Goal: Task Accomplishment & Management: Use online tool/utility

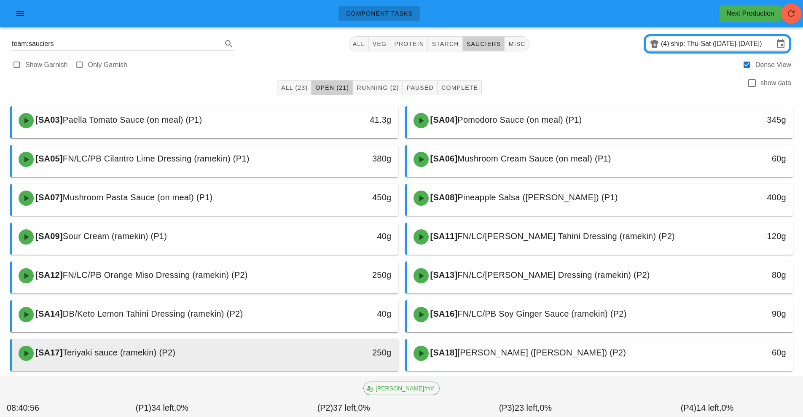
click at [326, 357] on div "250g" at bounding box center [349, 352] width 86 height 13
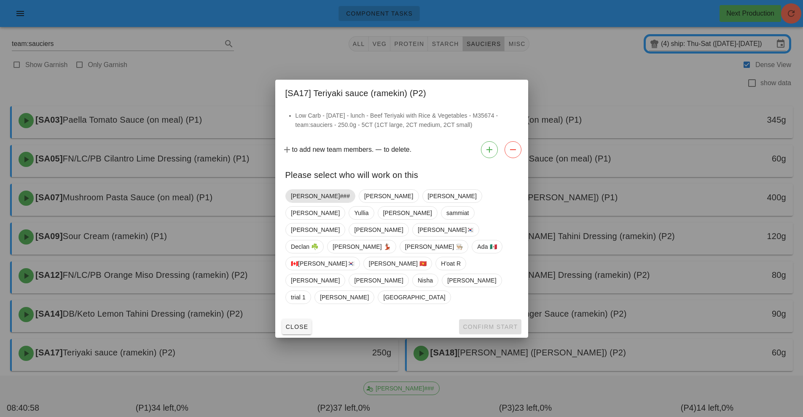
click at [311, 202] on span "[PERSON_NAME]###" at bounding box center [320, 196] width 59 height 13
click at [487, 323] on span "Confirm Start" at bounding box center [489, 326] width 55 height 7
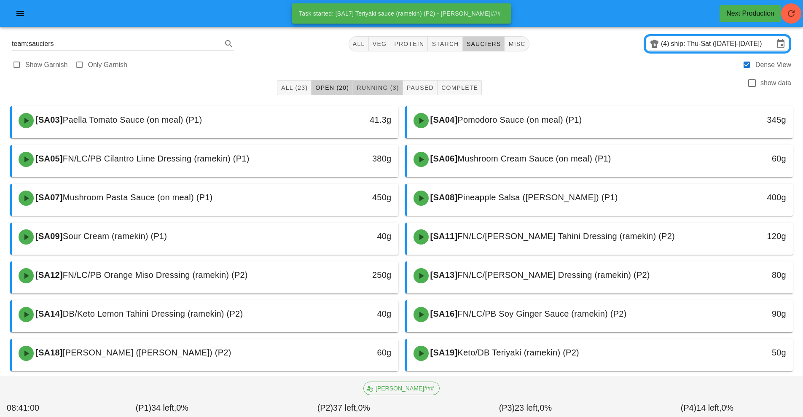
click at [384, 90] on span "Running (3)" at bounding box center [377, 87] width 43 height 7
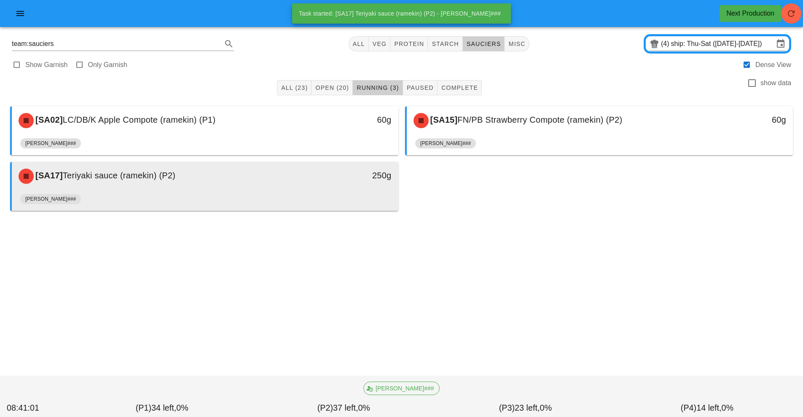
click at [311, 192] on div "[PERSON_NAME]###" at bounding box center [205, 201] width 370 height 20
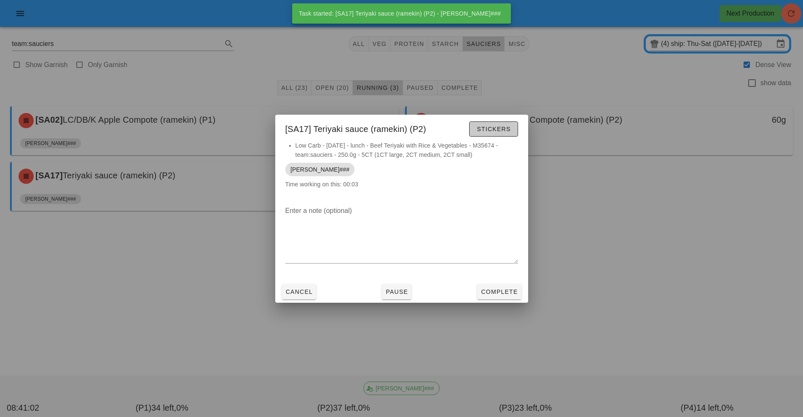
click at [480, 132] on button "Stickers" at bounding box center [493, 128] width 48 height 15
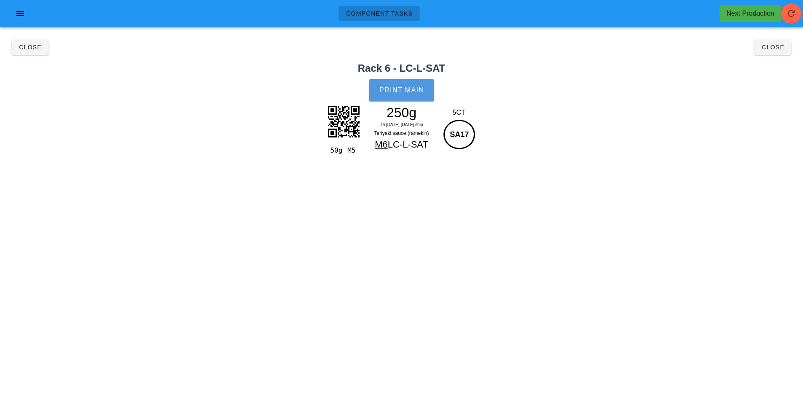
click at [401, 98] on button "Print Main" at bounding box center [401, 90] width 65 height 22
click at [42, 51] on button "Close" at bounding box center [30, 47] width 37 height 15
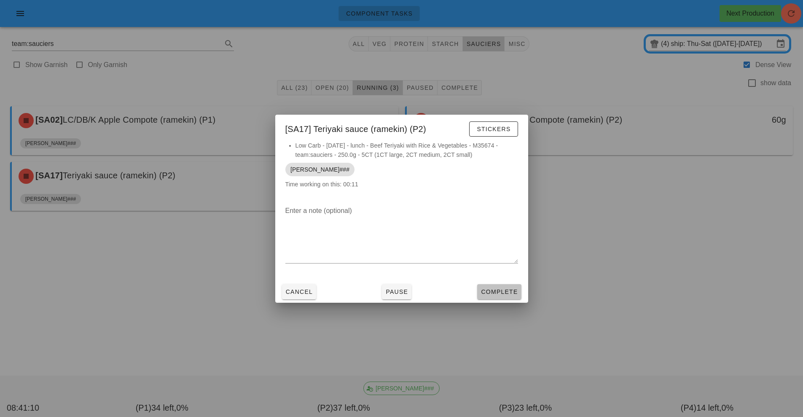
click at [499, 288] on span "Complete" at bounding box center [498, 291] width 37 height 7
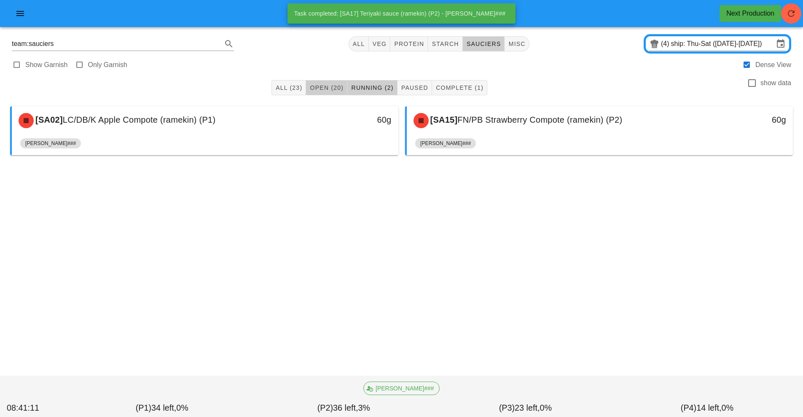
click at [330, 88] on span "Open (20)" at bounding box center [326, 87] width 34 height 7
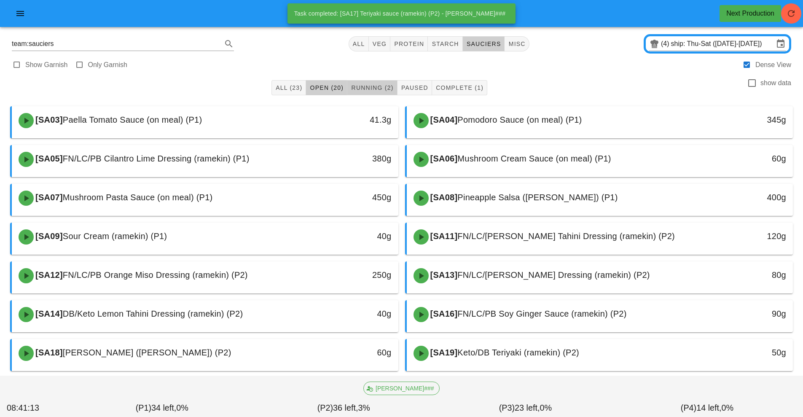
click at [370, 93] on button "Running (2)" at bounding box center [372, 87] width 50 height 15
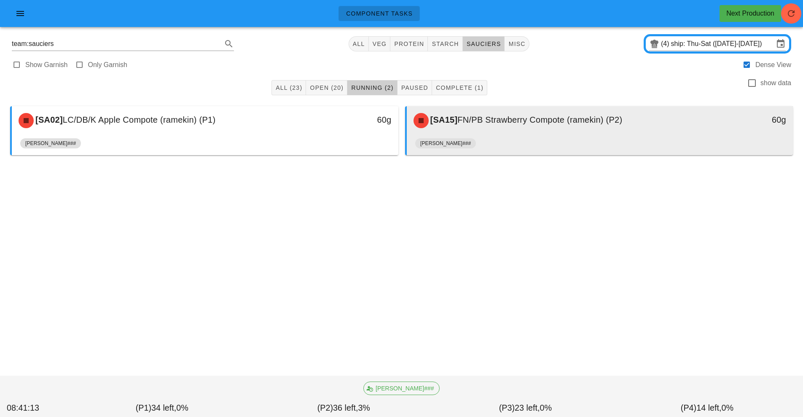
click at [513, 136] on div "[PERSON_NAME]###" at bounding box center [600, 145] width 370 height 20
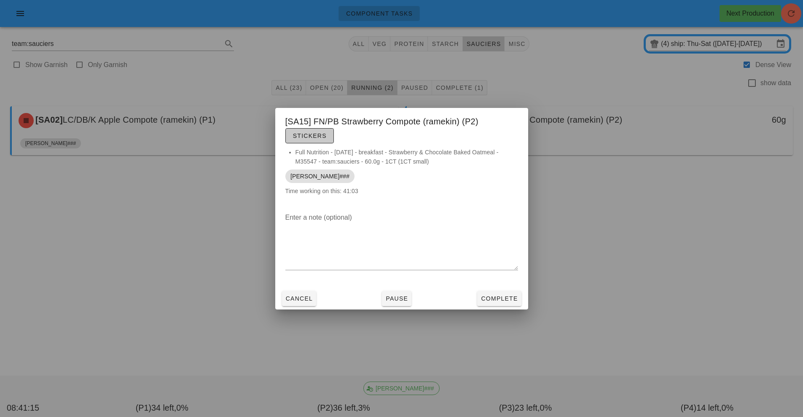
click at [318, 134] on span "Stickers" at bounding box center [309, 135] width 34 height 7
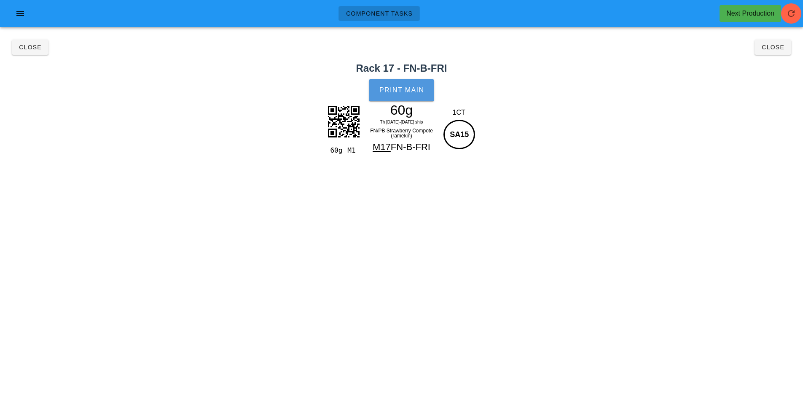
click at [405, 98] on button "Print Main" at bounding box center [401, 90] width 65 height 22
click at [28, 46] on span "Close" at bounding box center [30, 47] width 23 height 7
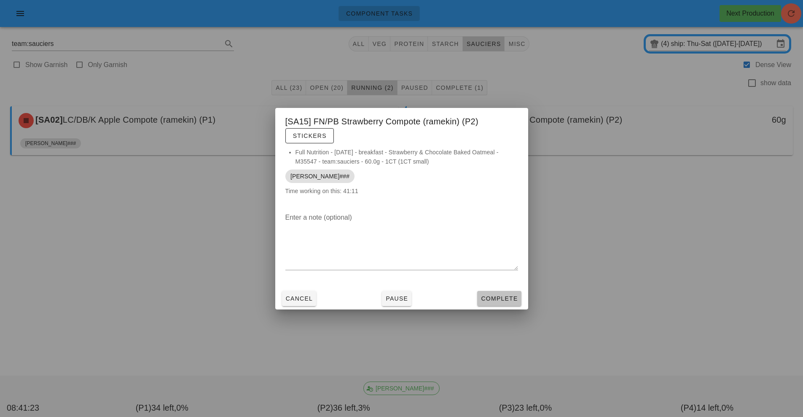
click at [495, 299] on span "Complete" at bounding box center [498, 298] width 37 height 7
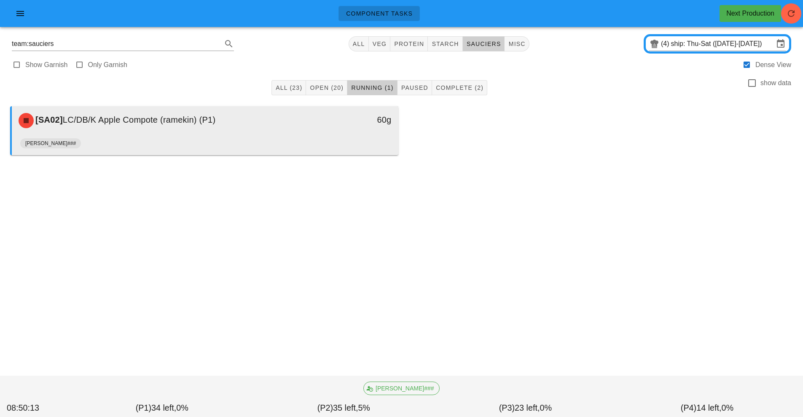
click at [285, 140] on div "[PERSON_NAME]###" at bounding box center [205, 145] width 370 height 20
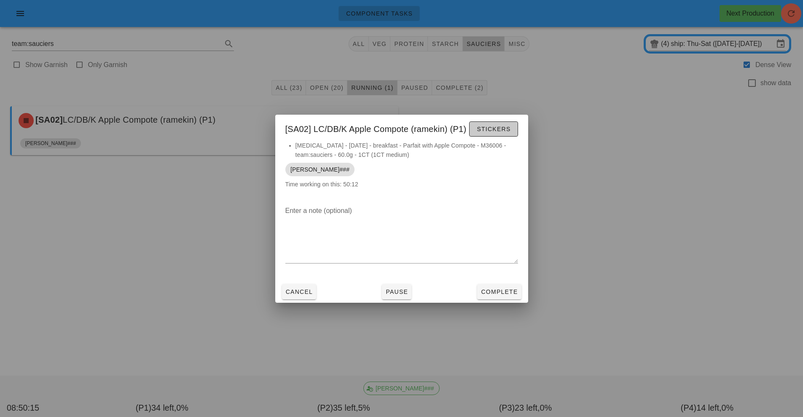
click at [500, 129] on span "Stickers" at bounding box center [493, 129] width 34 height 7
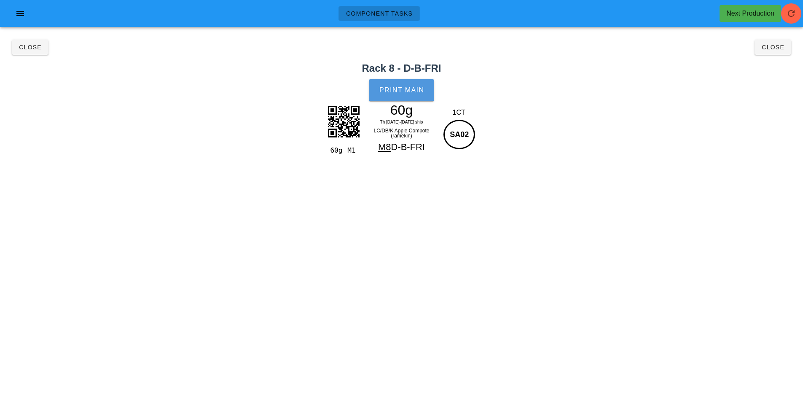
click at [406, 95] on button "Print Main" at bounding box center [401, 90] width 65 height 22
click at [30, 48] on span "Close" at bounding box center [30, 47] width 23 height 7
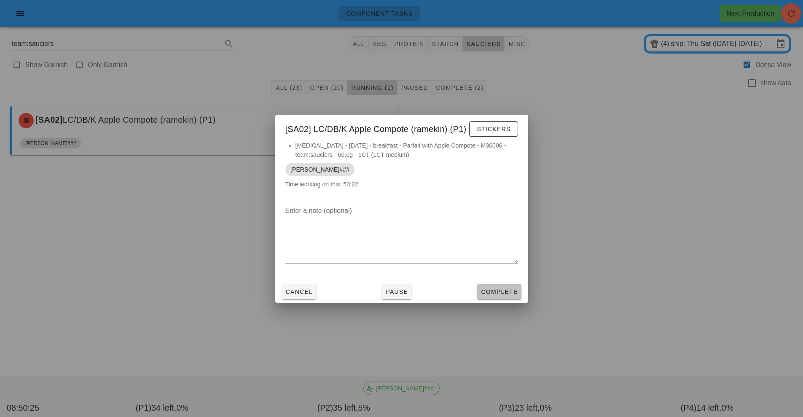
click at [496, 291] on span "Complete" at bounding box center [498, 291] width 37 height 7
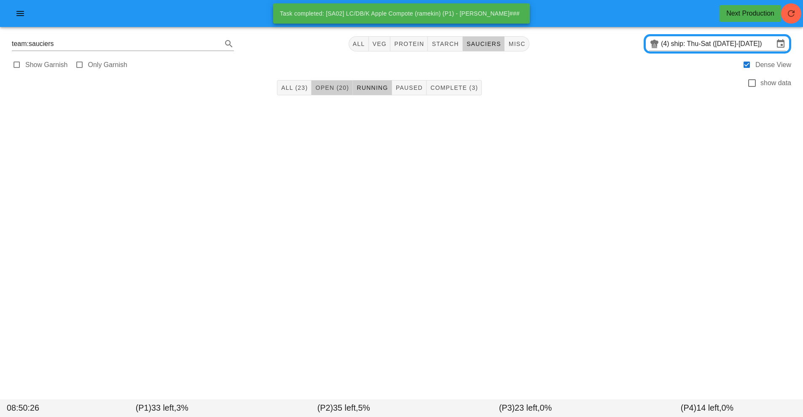
click at [332, 90] on span "Open (20)" at bounding box center [332, 87] width 34 height 7
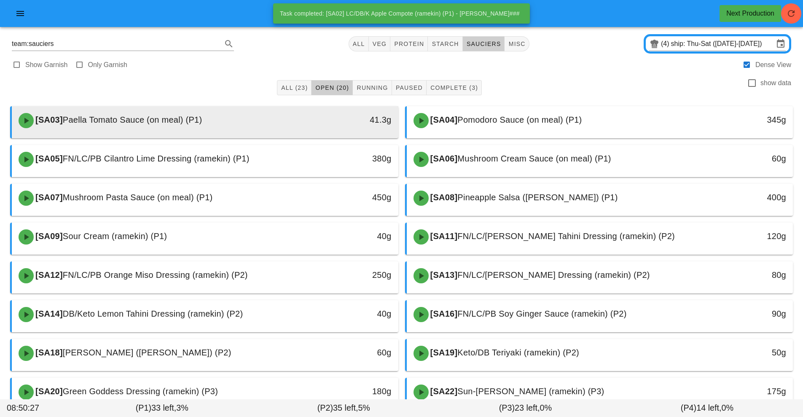
click at [243, 120] on div "[SA03] Paella Tomato Sauce (on meal) (P1)" at bounding box center [156, 120] width 287 height 25
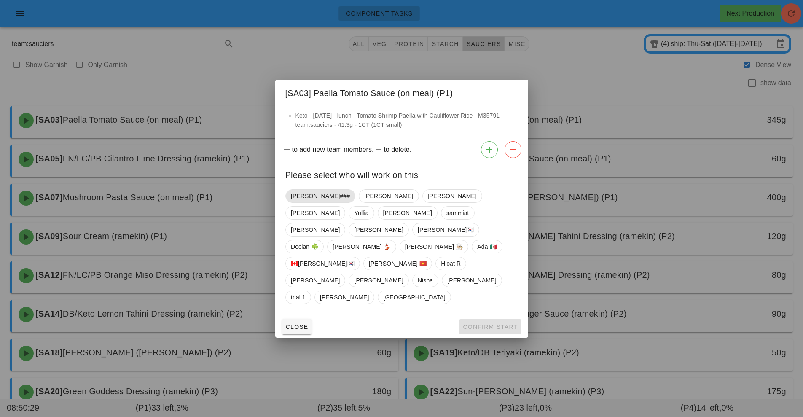
click at [307, 202] on span "[PERSON_NAME]###" at bounding box center [320, 196] width 59 height 13
click at [476, 323] on span "Confirm Start" at bounding box center [489, 326] width 55 height 7
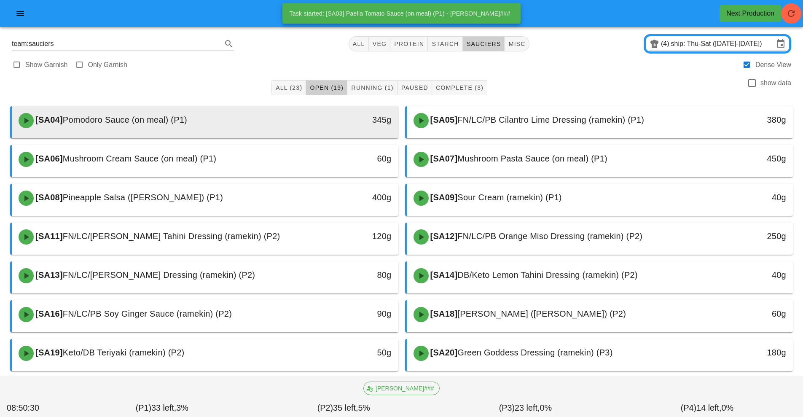
click at [239, 126] on div "[SA04] Pomodoro Sauce (on meal) (P1)" at bounding box center [156, 120] width 287 height 25
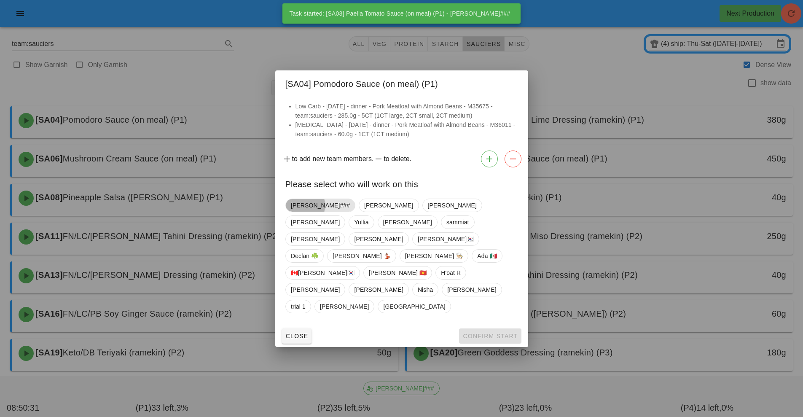
click at [310, 212] on span "[PERSON_NAME]###" at bounding box center [320, 205] width 59 height 13
click at [481, 333] on span "Confirm Start" at bounding box center [489, 336] width 55 height 7
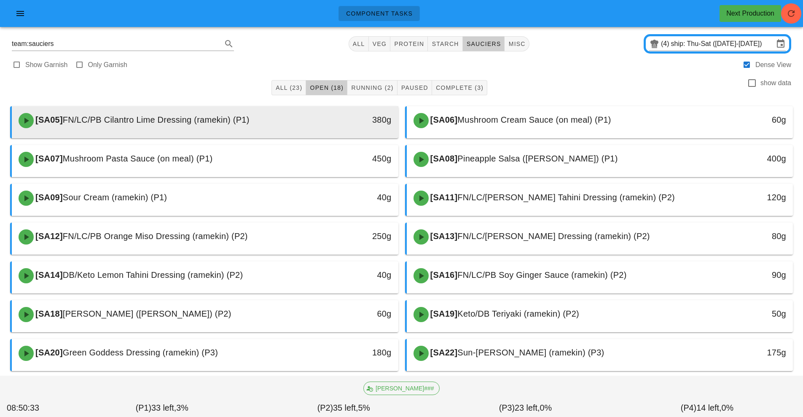
click at [309, 125] on div "380g" at bounding box center [349, 119] width 86 height 13
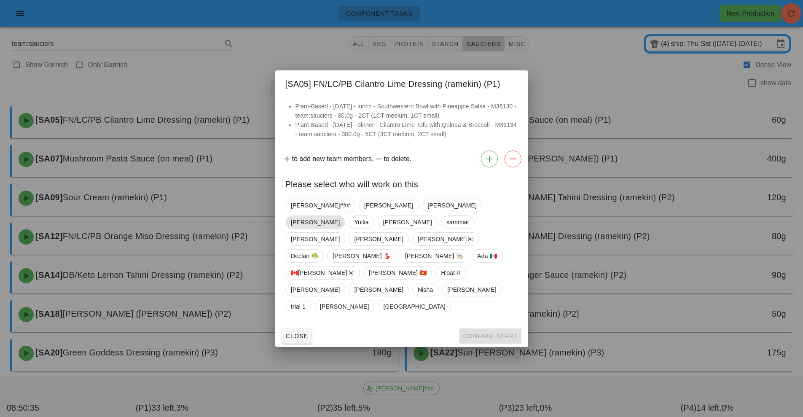
click at [340, 228] on span "[PERSON_NAME]" at bounding box center [315, 222] width 49 height 13
click at [487, 328] on button "Confirm Start" at bounding box center [490, 335] width 62 height 15
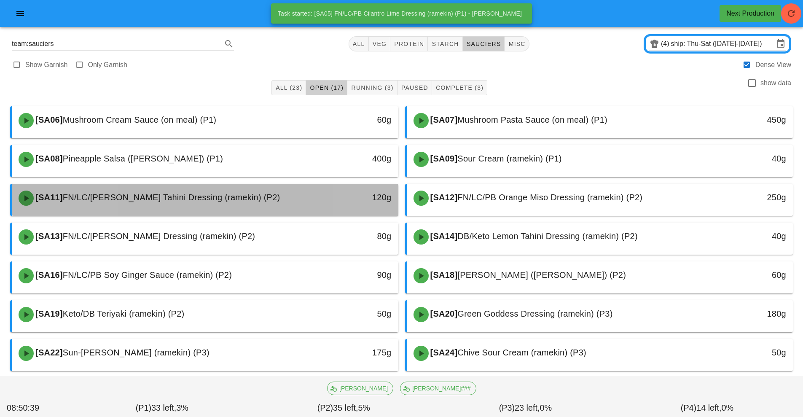
click at [292, 206] on div "[SA11] FN/LC/[PERSON_NAME] Tahini Dressing (ramekin) (P2)" at bounding box center [156, 197] width 287 height 25
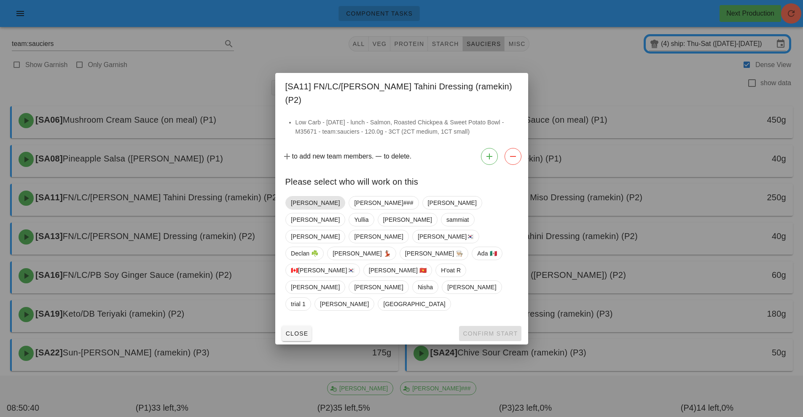
click at [305, 209] on span "[PERSON_NAME]" at bounding box center [315, 202] width 49 height 13
click at [482, 326] on button "Confirm Start" at bounding box center [490, 333] width 62 height 15
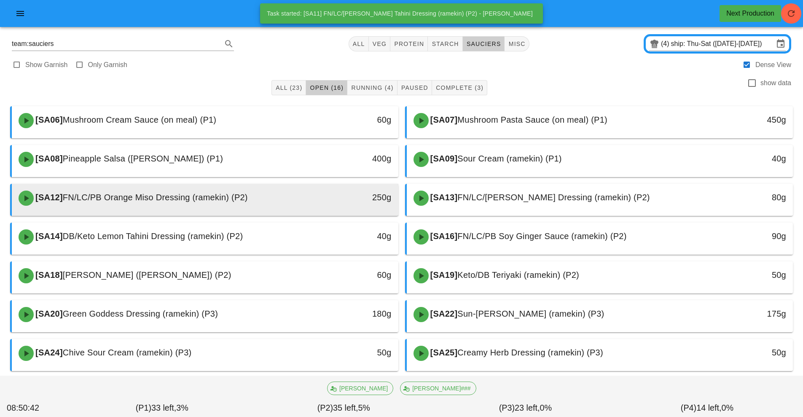
click at [266, 204] on div "[SA12] FN/LC/PB Orange Miso Dressing (ramekin) (P2)" at bounding box center [156, 197] width 287 height 25
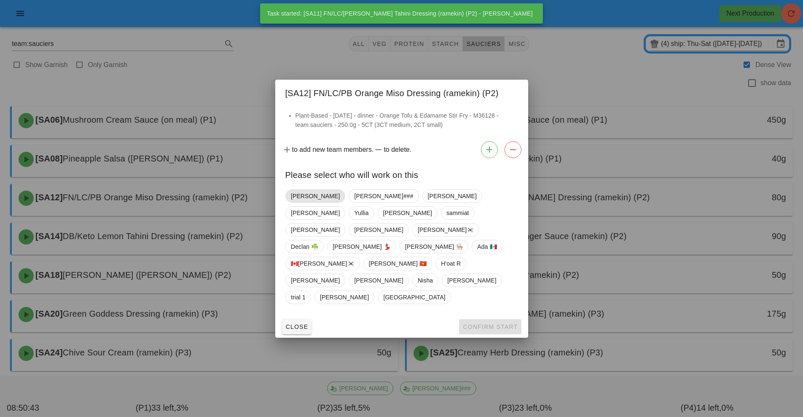
click at [307, 202] on span "[PERSON_NAME]" at bounding box center [315, 196] width 49 height 13
click at [489, 319] on button "Confirm Start" at bounding box center [490, 326] width 62 height 15
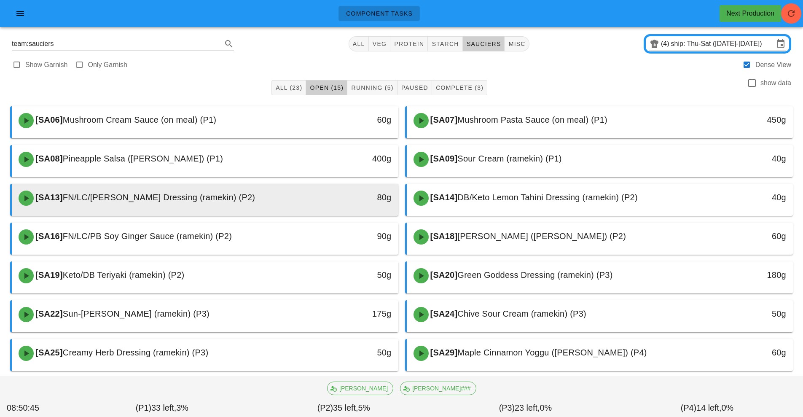
click at [325, 205] on div "80g" at bounding box center [349, 197] width 96 height 25
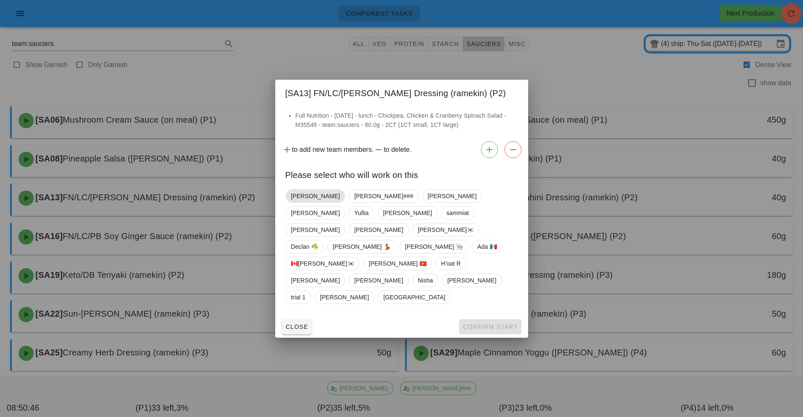
click at [306, 202] on span "[PERSON_NAME]" at bounding box center [315, 196] width 49 height 13
click at [488, 323] on span "Confirm Start" at bounding box center [489, 326] width 55 height 7
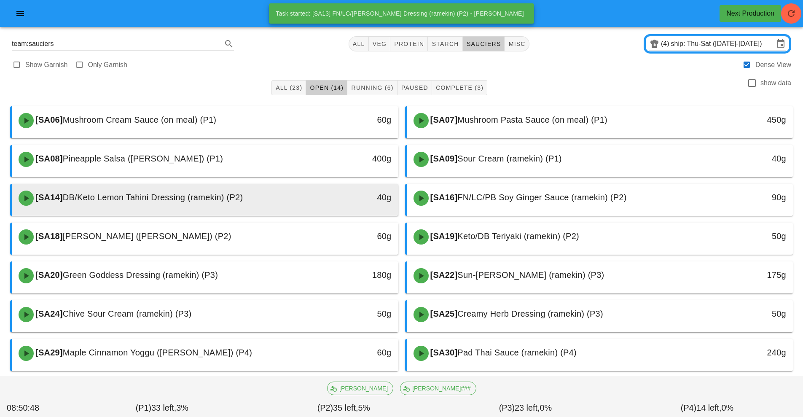
click at [271, 200] on div "[SA14] DB/Keto Lemon Tahini Dressing (ramekin) (P2)" at bounding box center [156, 197] width 287 height 25
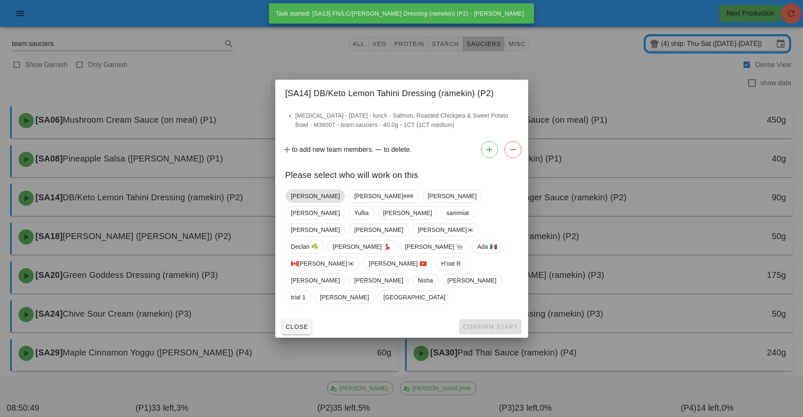
click at [306, 202] on span "[PERSON_NAME]" at bounding box center [315, 196] width 49 height 13
click at [491, 319] on button "Confirm Start" at bounding box center [490, 326] width 62 height 15
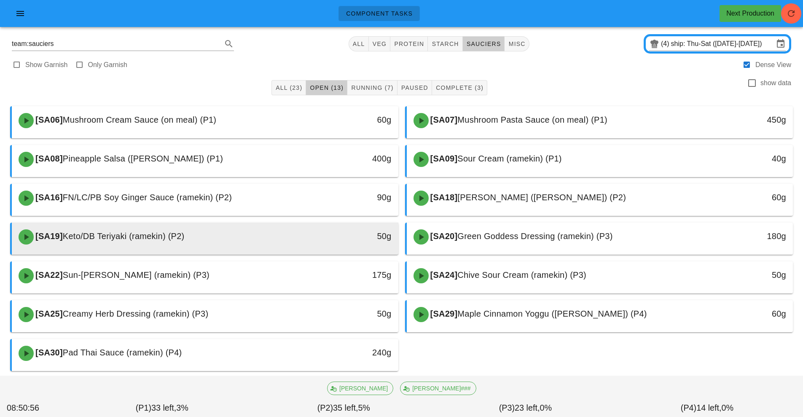
click at [255, 233] on div "[SA19] Keto/DB Teriyaki (ramekin) (P2)" at bounding box center [156, 236] width 287 height 25
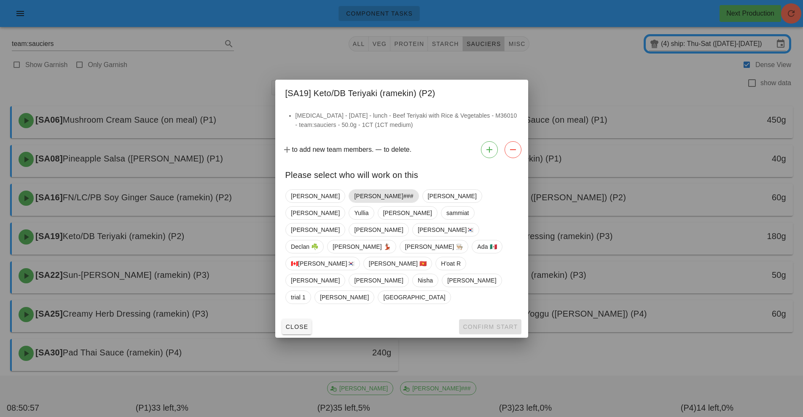
click at [354, 202] on span "[PERSON_NAME]###" at bounding box center [383, 196] width 59 height 13
click at [478, 323] on span "Confirm Start" at bounding box center [489, 326] width 55 height 7
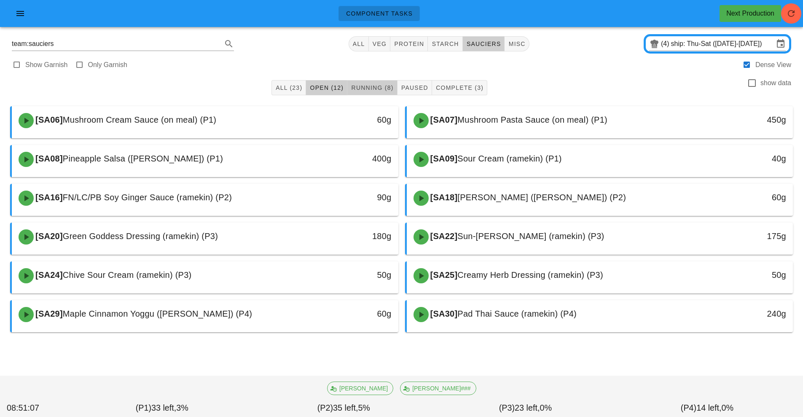
click at [377, 87] on span "Running (8)" at bounding box center [372, 87] width 43 height 7
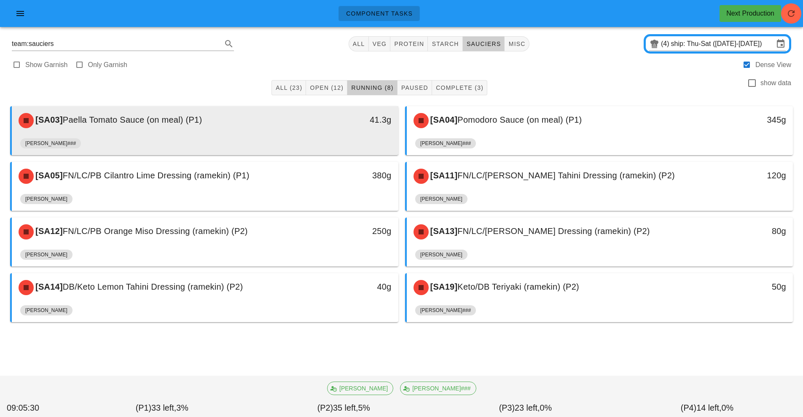
click at [247, 127] on div "[SA03] Paella Tomato Sauce (on meal) (P1)" at bounding box center [156, 120] width 287 height 25
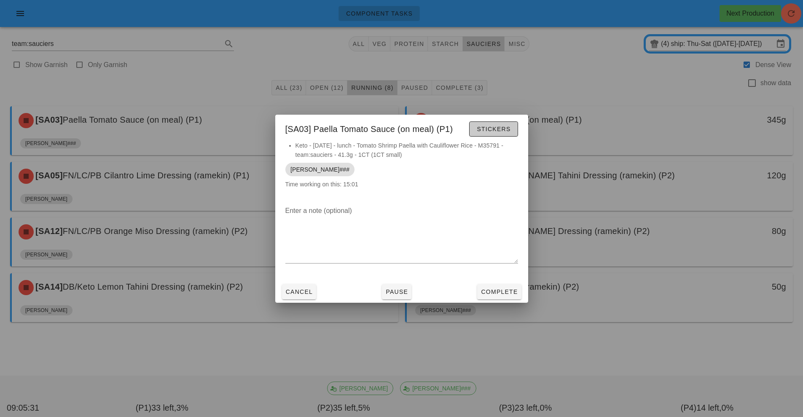
click at [483, 127] on span "Stickers" at bounding box center [493, 129] width 34 height 7
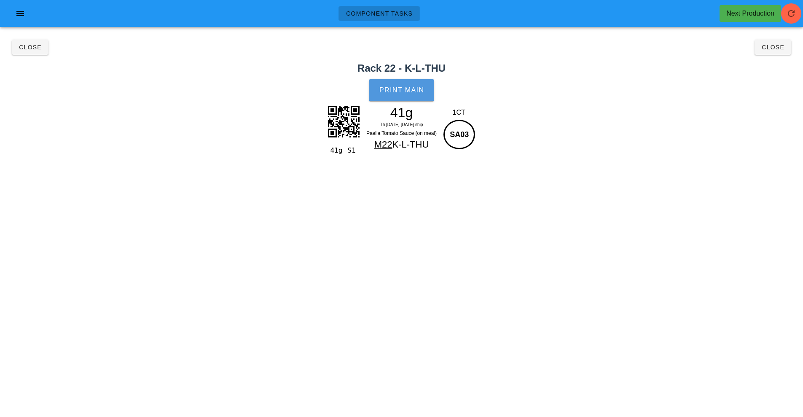
click at [391, 98] on button "Print Main" at bounding box center [401, 90] width 65 height 22
click at [27, 47] on span "Close" at bounding box center [30, 47] width 23 height 7
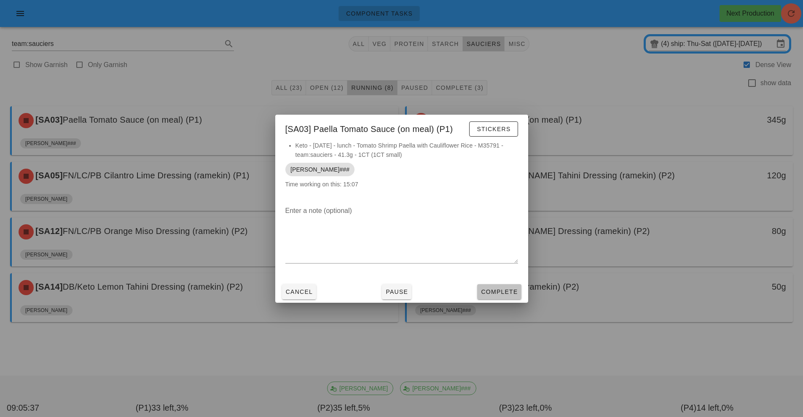
click at [500, 297] on button "Complete" at bounding box center [499, 291] width 44 height 15
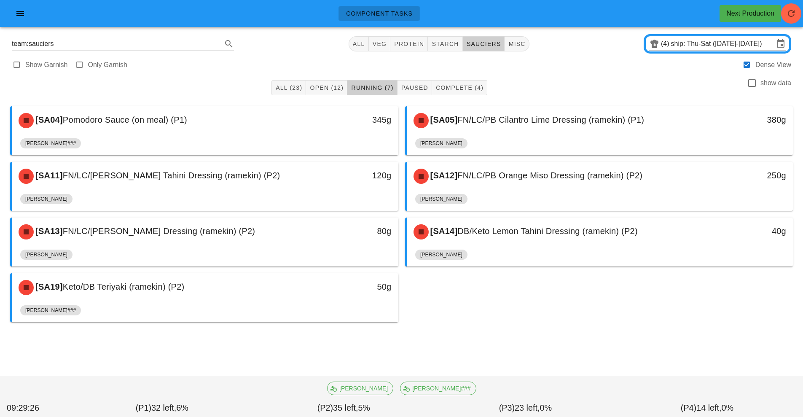
click at [685, 42] on input "ship: Thu-Sat ([DATE]-[DATE])" at bounding box center [722, 43] width 103 height 13
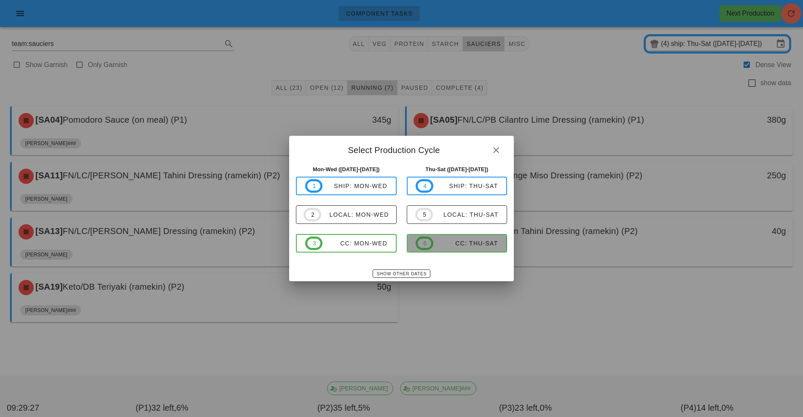
click at [440, 234] on button "6 CC: Thu-Sat" at bounding box center [457, 243] width 101 height 19
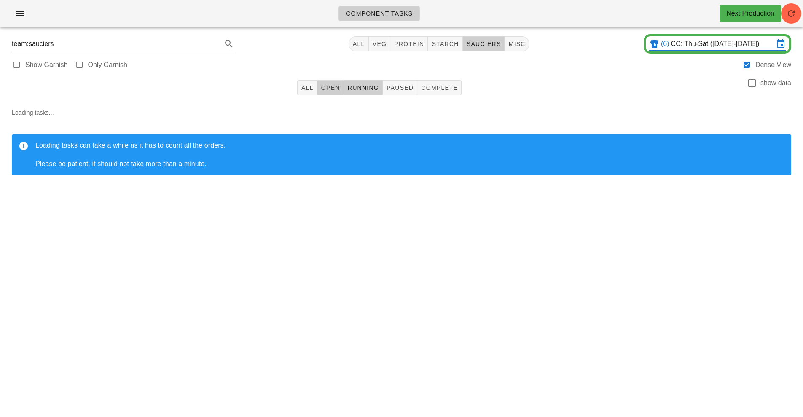
click at [335, 87] on span "Open" at bounding box center [330, 87] width 19 height 7
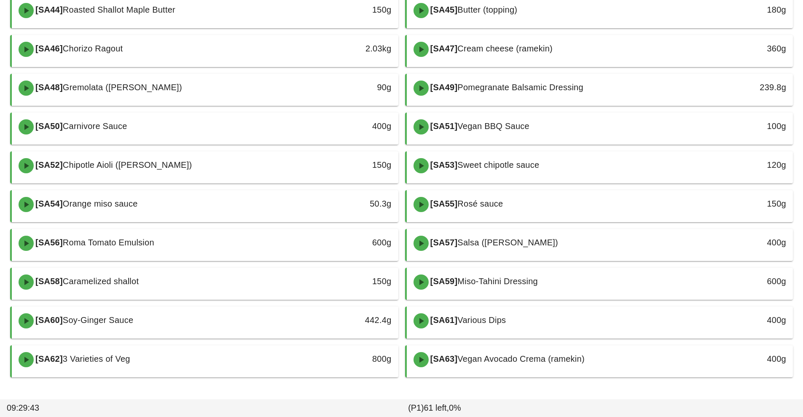
scroll to position [441, 0]
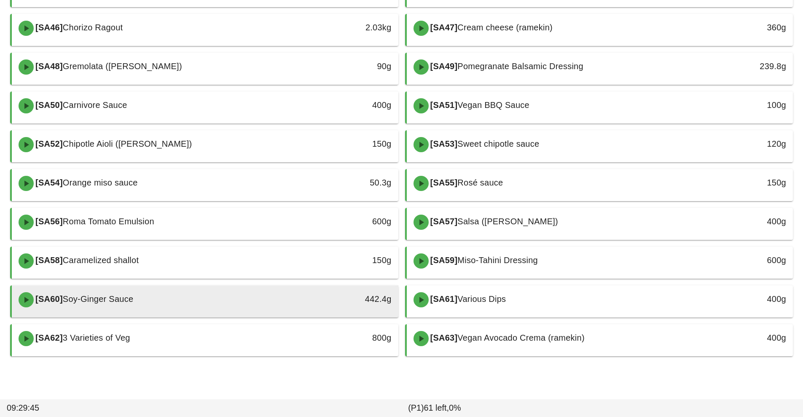
click at [310, 307] on div "442.4g" at bounding box center [349, 299] width 96 height 25
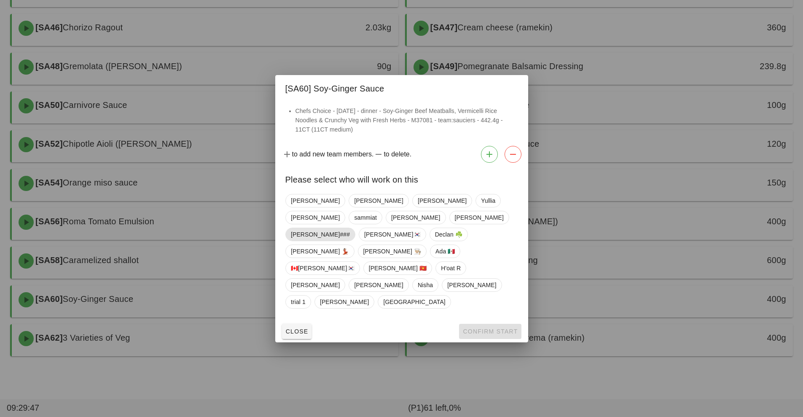
click at [331, 240] on span "[PERSON_NAME]###" at bounding box center [320, 234] width 59 height 13
click at [493, 328] on span "Confirm Start" at bounding box center [489, 331] width 55 height 7
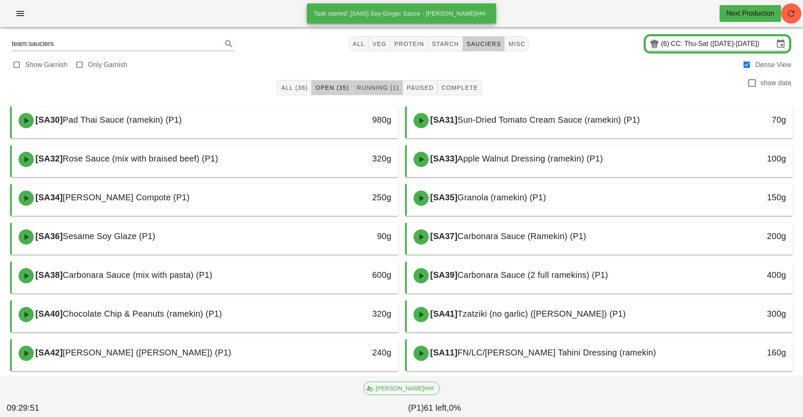
click at [381, 86] on span "Running (1)" at bounding box center [377, 87] width 43 height 7
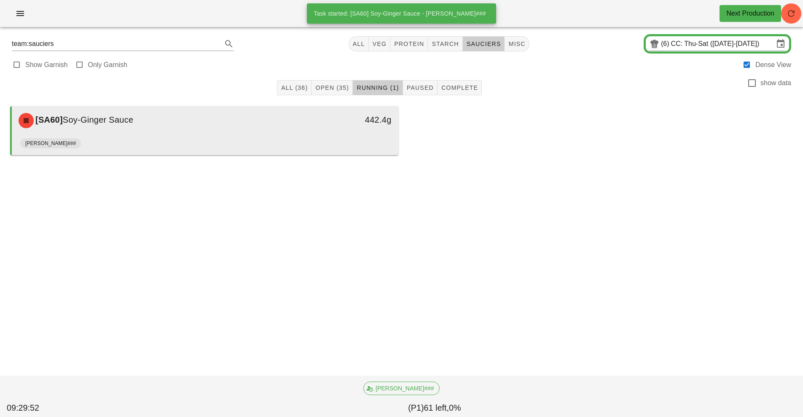
click at [311, 131] on div "442.4g" at bounding box center [349, 120] width 96 height 25
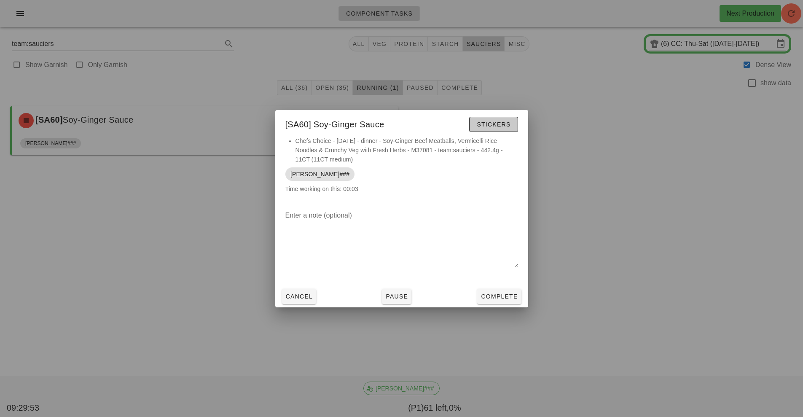
click at [493, 123] on span "Stickers" at bounding box center [493, 124] width 34 height 7
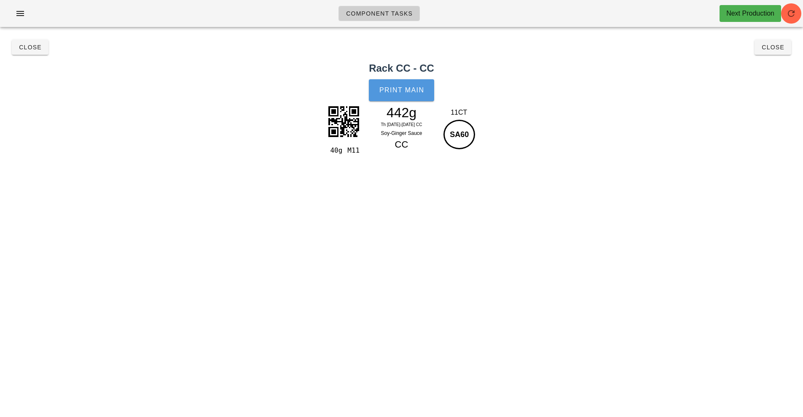
click at [402, 94] on span "Print Main" at bounding box center [402, 90] width 46 height 8
click at [37, 48] on span "Close" at bounding box center [30, 47] width 23 height 7
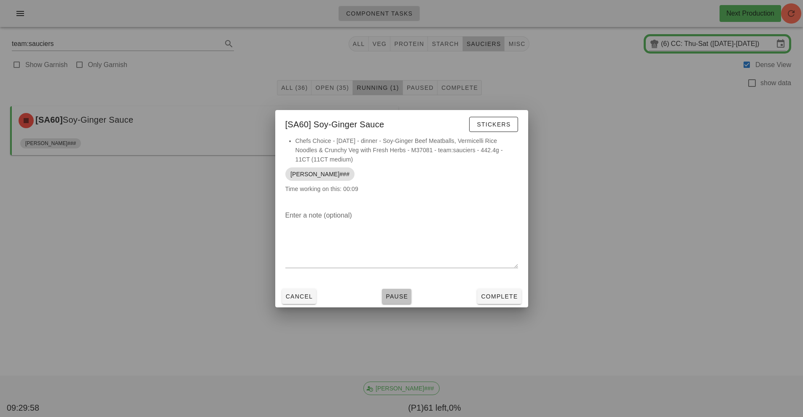
click at [396, 295] on span "Pause" at bounding box center [396, 296] width 23 height 7
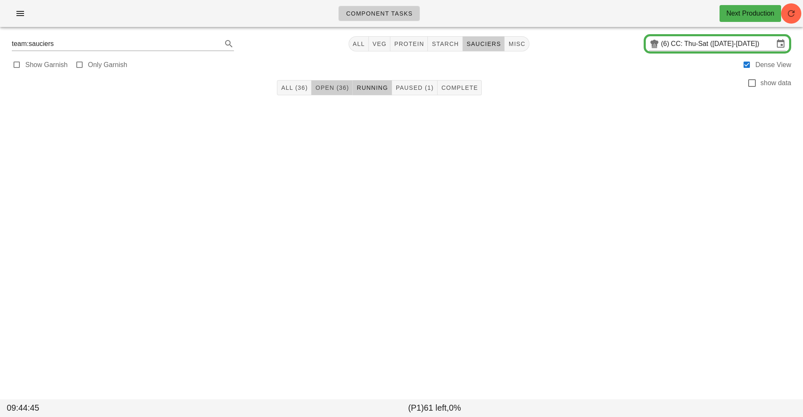
click at [332, 91] on span "Open (36)" at bounding box center [332, 87] width 34 height 7
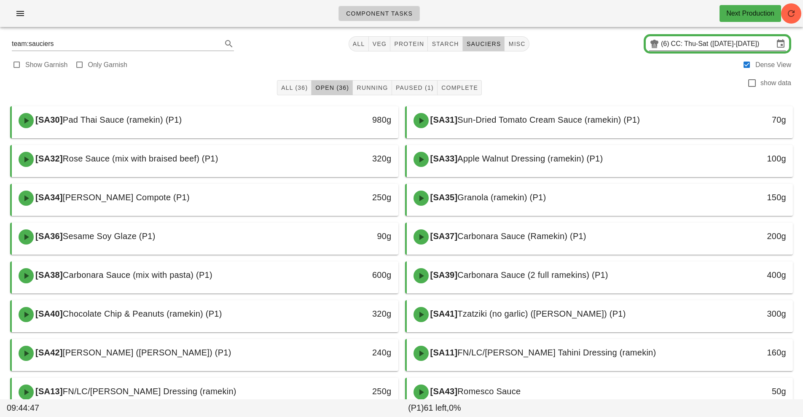
click at [682, 43] on input "CC: Thu-Sat ([DATE]-[DATE])" at bounding box center [722, 43] width 103 height 13
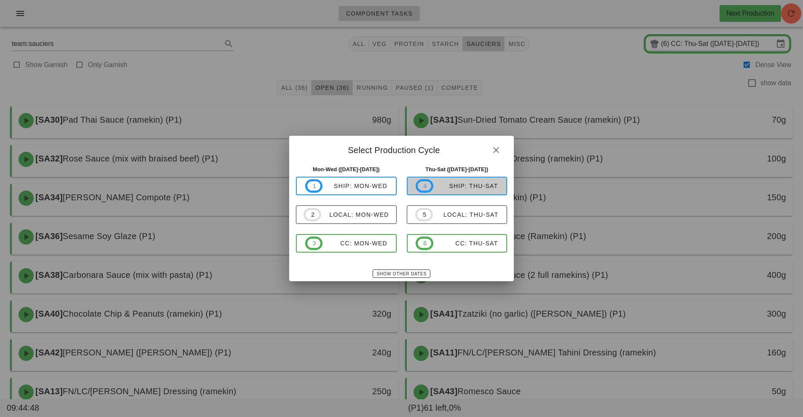
click at [446, 194] on button "4 ship: Thu-Sat" at bounding box center [457, 186] width 101 height 19
type input "ship: Thu-Sat ([DATE]-[DATE])"
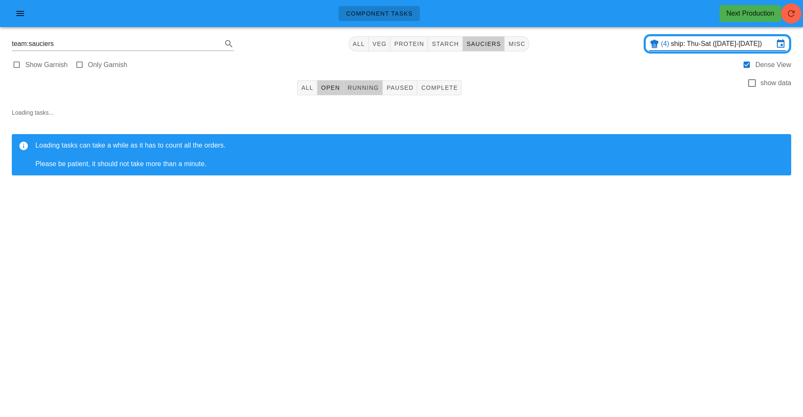
click at [363, 86] on span "Running" at bounding box center [363, 87] width 32 height 7
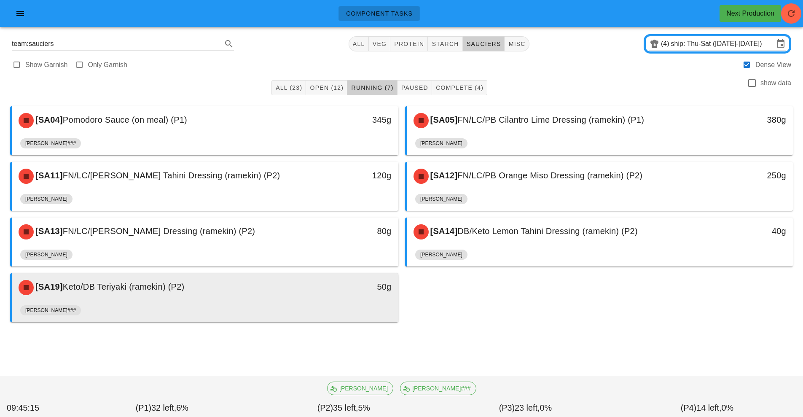
click at [319, 302] on div "[PERSON_NAME]###" at bounding box center [205, 312] width 370 height 20
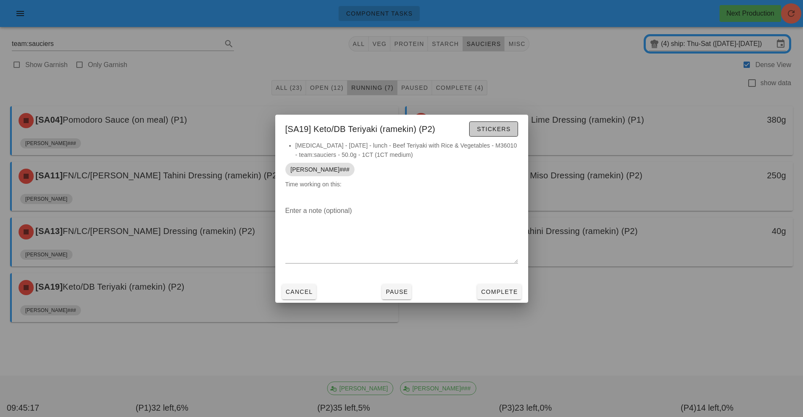
click at [497, 130] on span "Stickers" at bounding box center [493, 129] width 34 height 7
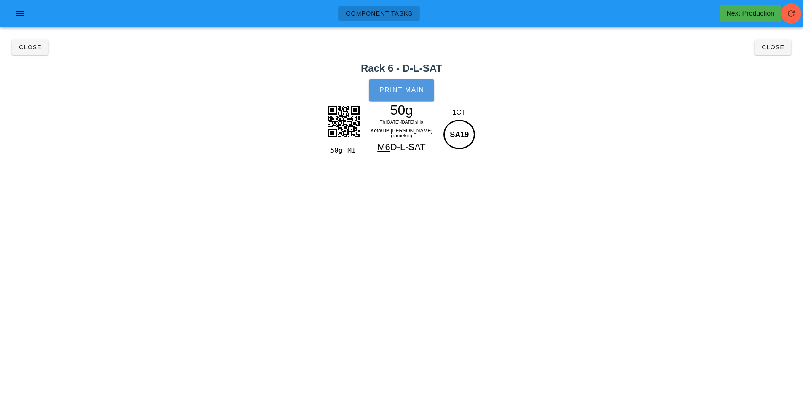
click at [399, 98] on button "Print Main" at bounding box center [401, 90] width 65 height 22
click at [36, 47] on span "Close" at bounding box center [30, 47] width 23 height 7
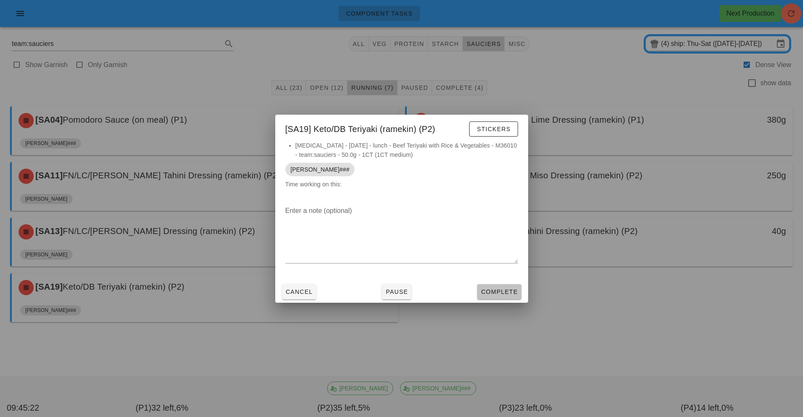
click at [492, 291] on span "Complete" at bounding box center [498, 291] width 37 height 7
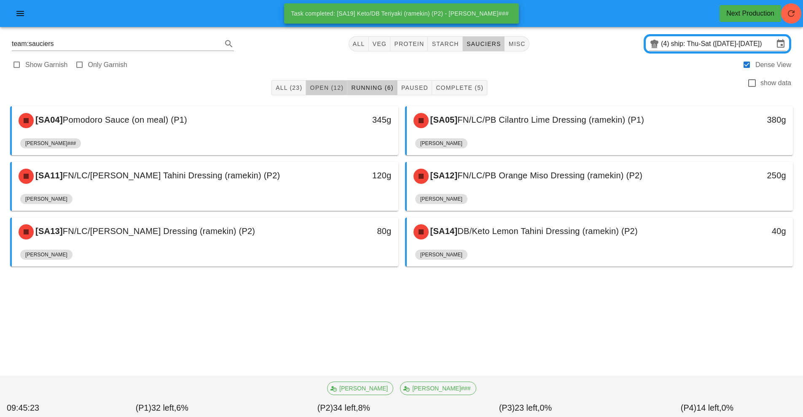
click at [327, 87] on span "Open (12)" at bounding box center [326, 87] width 34 height 7
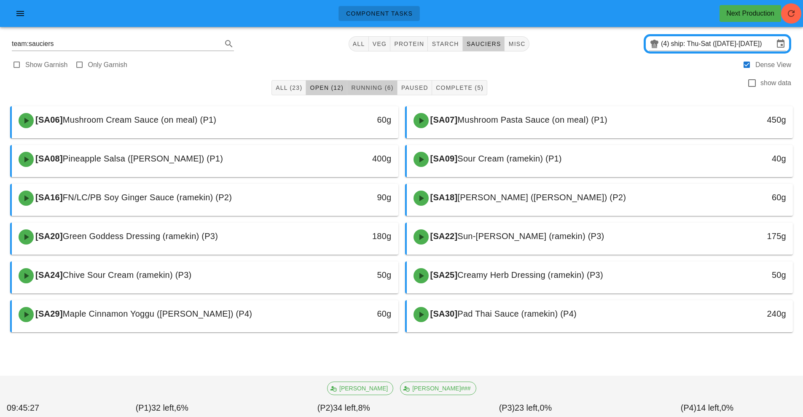
click at [370, 87] on span "Running (6)" at bounding box center [372, 87] width 43 height 7
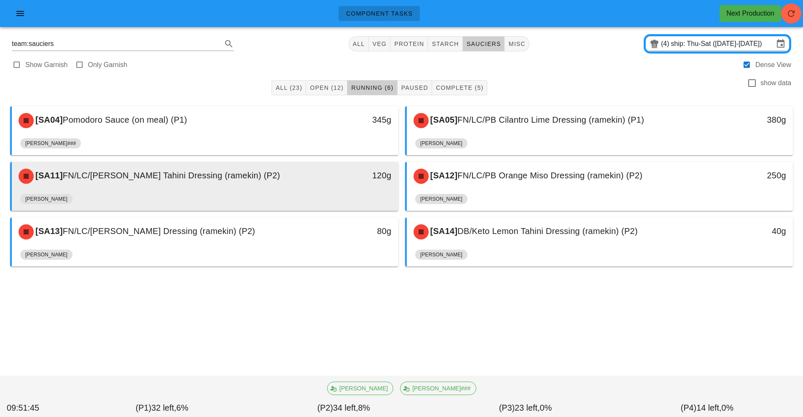
click at [213, 165] on div "[SA11] FN/LC/[PERSON_NAME] Tahini Dressing (ramekin) (P2)" at bounding box center [156, 176] width 287 height 25
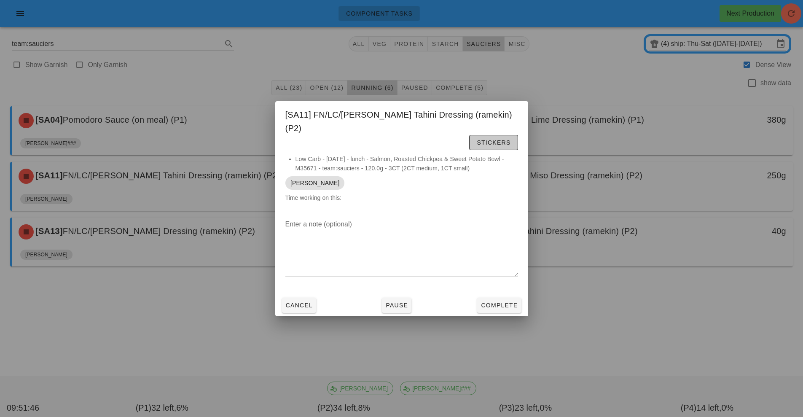
click at [476, 139] on span "Stickers" at bounding box center [493, 142] width 34 height 7
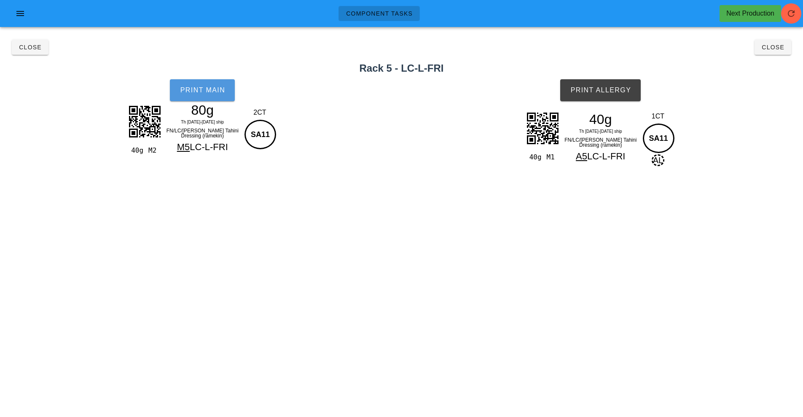
click at [226, 94] on button "Print Main" at bounding box center [202, 90] width 65 height 22
click at [601, 91] on span "Print Allergy" at bounding box center [600, 90] width 61 height 8
click at [771, 46] on span "Close" at bounding box center [772, 47] width 23 height 7
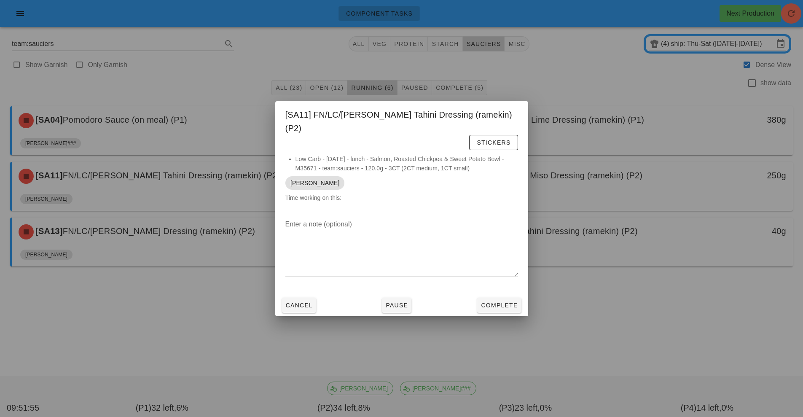
click at [596, 280] on div at bounding box center [401, 208] width 803 height 417
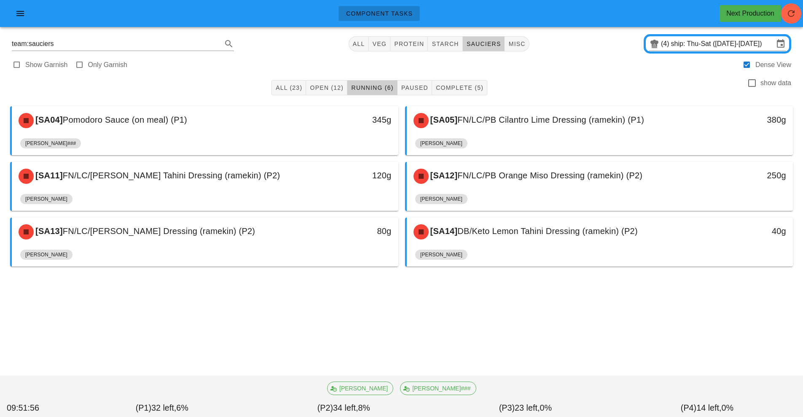
click at [510, 304] on div "All (23) Open (12) Running (6) Paused Complete (5) show data [SA04] Pomodoro Sa…" at bounding box center [401, 199] width 793 height 250
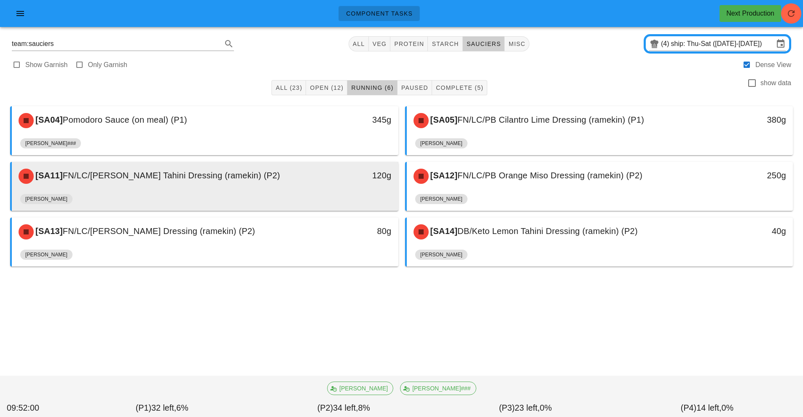
click at [271, 181] on div "[SA11] FN/LC/[PERSON_NAME] Tahini Dressing (ramekin) (P2)" at bounding box center [156, 176] width 287 height 25
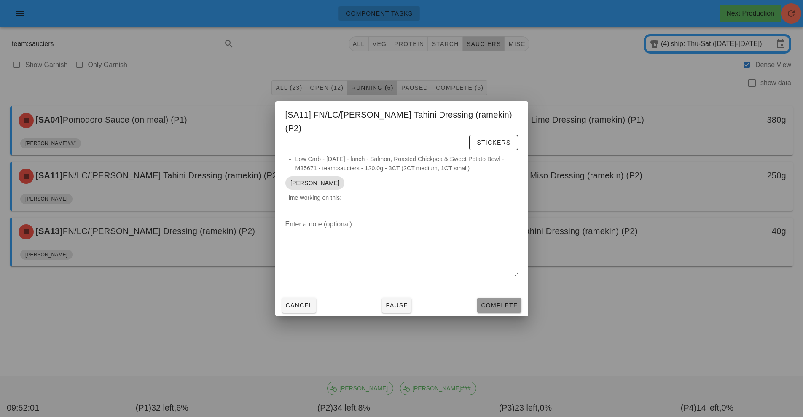
click at [496, 302] on span "Complete" at bounding box center [498, 305] width 37 height 7
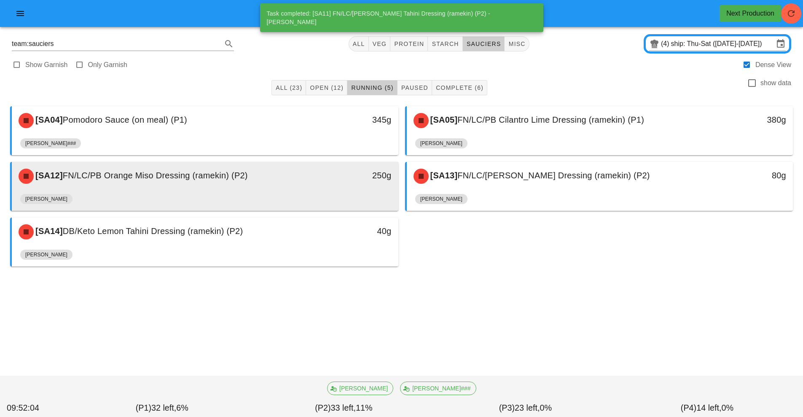
click at [227, 199] on div "[PERSON_NAME]" at bounding box center [205, 201] width 370 height 20
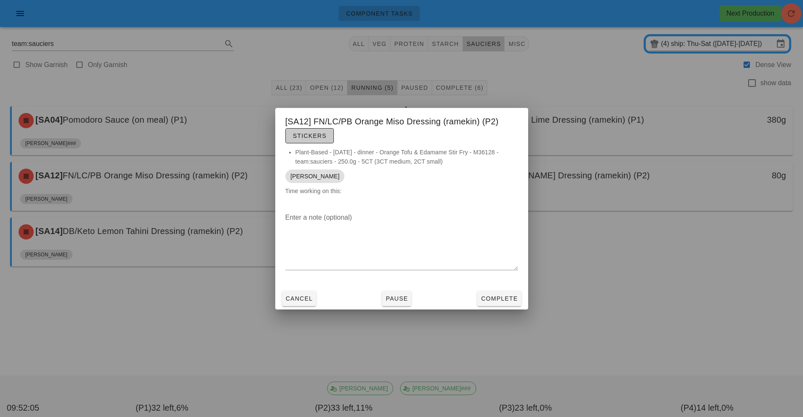
click at [319, 137] on span "Stickers" at bounding box center [309, 135] width 34 height 7
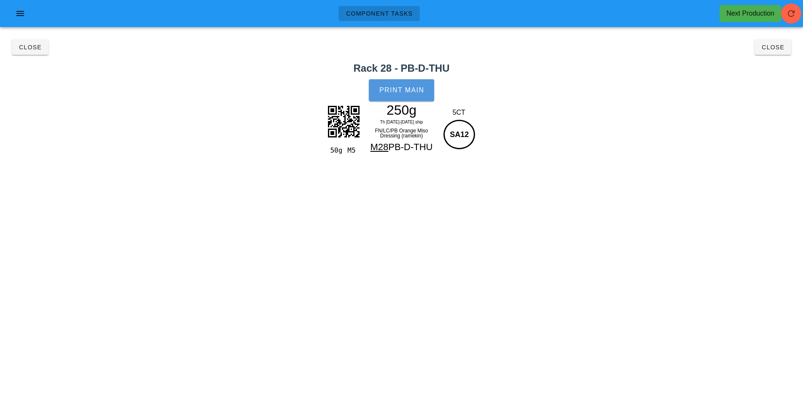
click at [400, 91] on span "Print Main" at bounding box center [402, 90] width 46 height 8
click at [780, 54] on button "Close" at bounding box center [772, 47] width 37 height 15
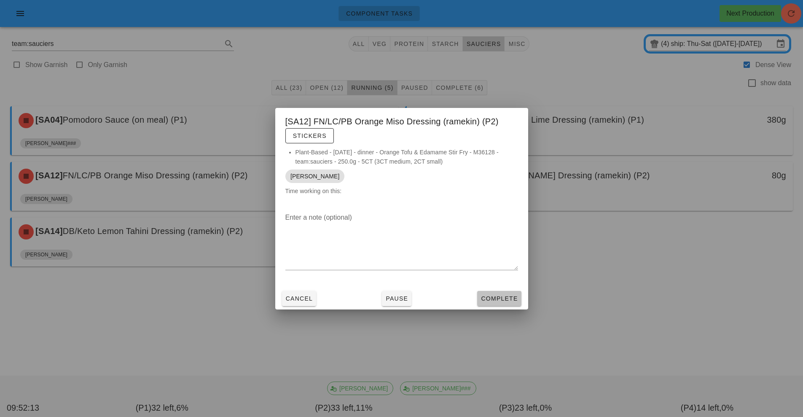
click at [516, 298] on span "Complete" at bounding box center [498, 298] width 37 height 7
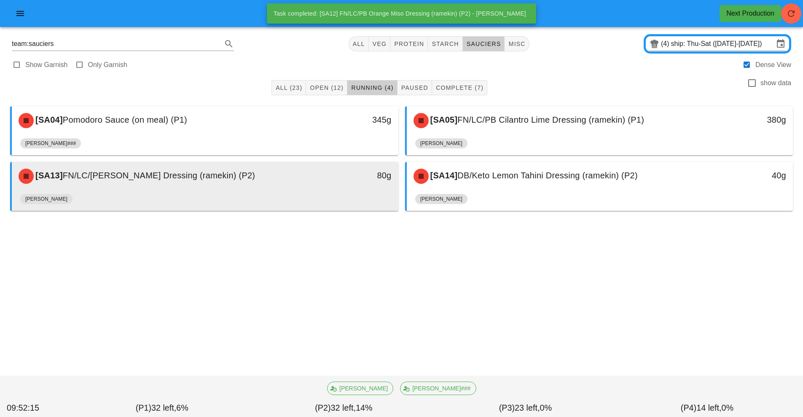
click at [339, 207] on div "[PERSON_NAME]" at bounding box center [205, 201] width 370 height 20
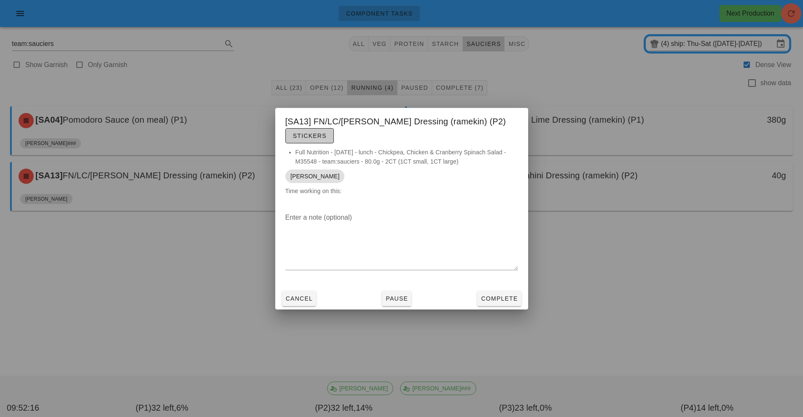
click at [320, 138] on span "Stickers" at bounding box center [309, 135] width 34 height 7
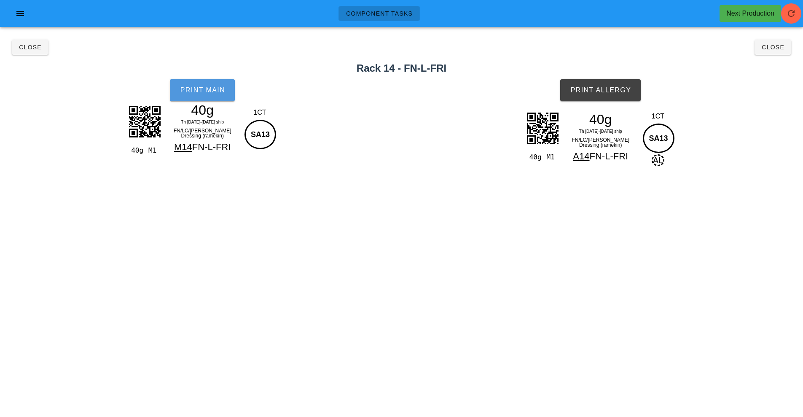
click at [225, 82] on button "Print Main" at bounding box center [202, 90] width 65 height 22
click at [623, 94] on span "Print Allergy" at bounding box center [600, 90] width 61 height 8
click at [785, 51] on button "Close" at bounding box center [772, 47] width 37 height 15
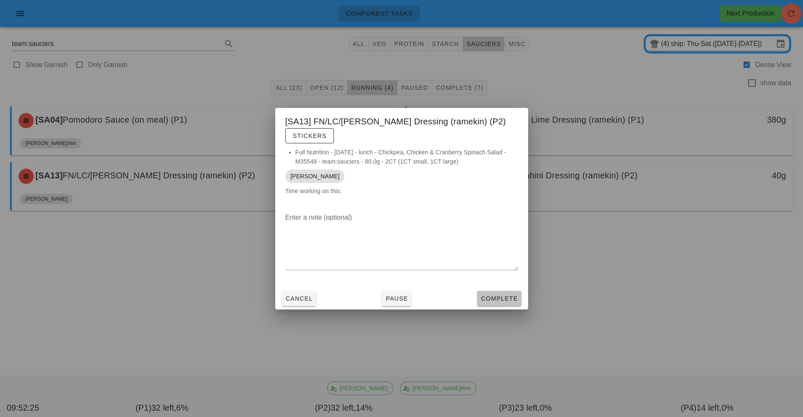
click at [519, 294] on button "Complete" at bounding box center [499, 298] width 44 height 15
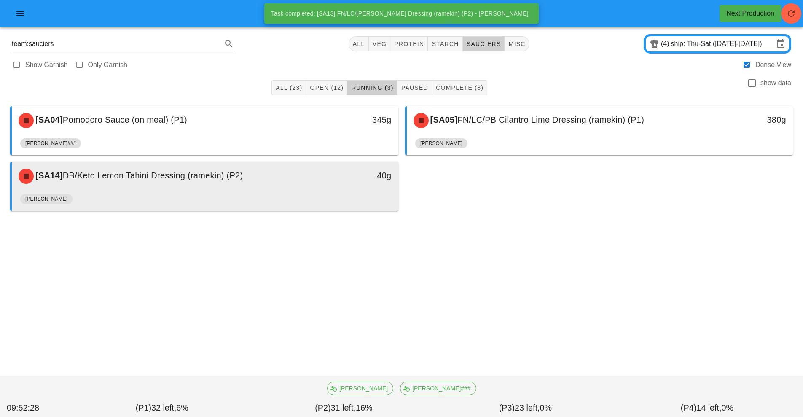
click at [373, 200] on div "[PERSON_NAME]" at bounding box center [205, 201] width 370 height 20
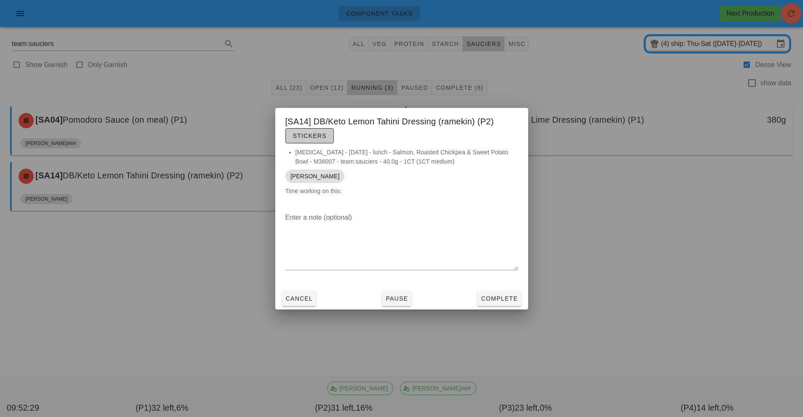
click at [316, 137] on span "Stickers" at bounding box center [309, 135] width 34 height 7
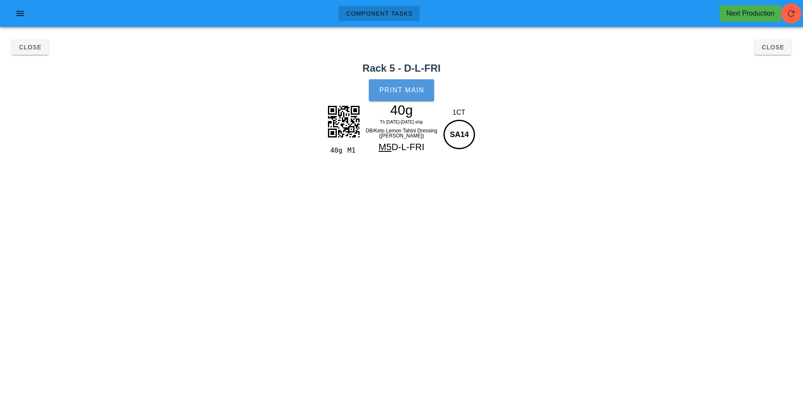
click at [405, 81] on button "Print Main" at bounding box center [401, 90] width 65 height 22
click at [779, 53] on button "Close" at bounding box center [772, 47] width 37 height 15
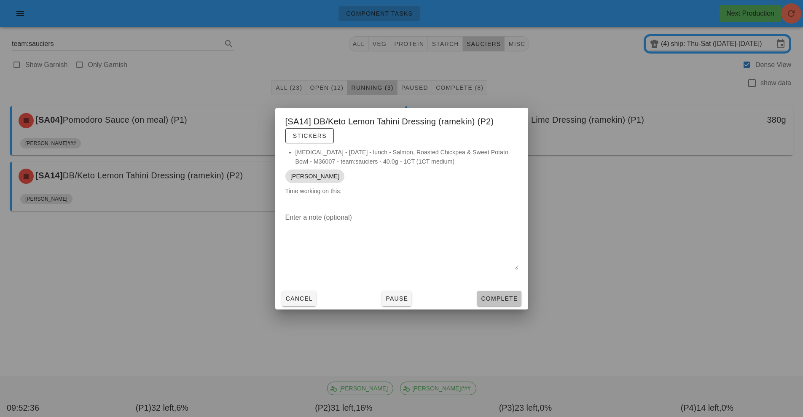
click at [508, 297] on span "Complete" at bounding box center [498, 298] width 37 height 7
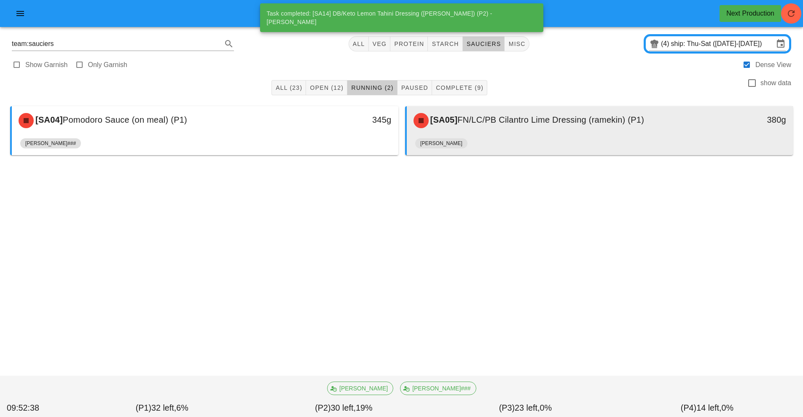
click at [537, 118] on span "FN/LC/PB Cilantro Lime Dressing (ramekin) (P1)" at bounding box center [550, 119] width 187 height 9
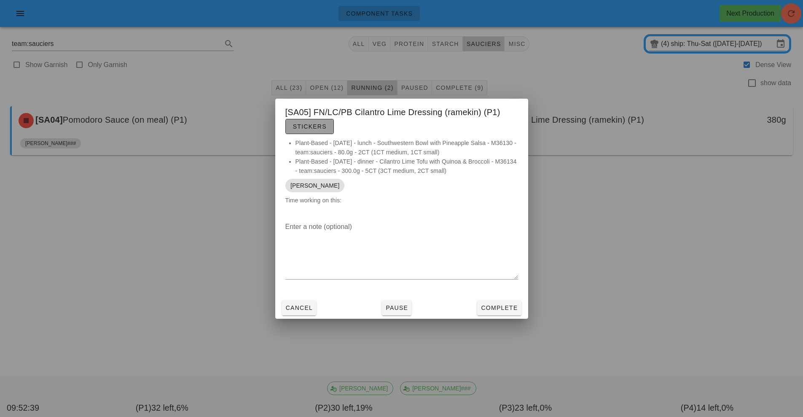
click at [327, 126] on button "Stickers" at bounding box center [309, 126] width 48 height 15
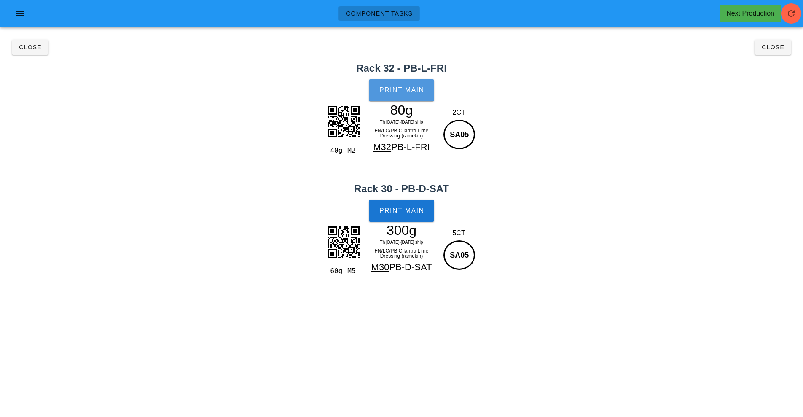
click at [414, 83] on button "Print Main" at bounding box center [401, 90] width 65 height 22
click at [418, 220] on button "Print Main" at bounding box center [401, 211] width 65 height 22
click at [770, 48] on span "Close" at bounding box center [772, 47] width 23 height 7
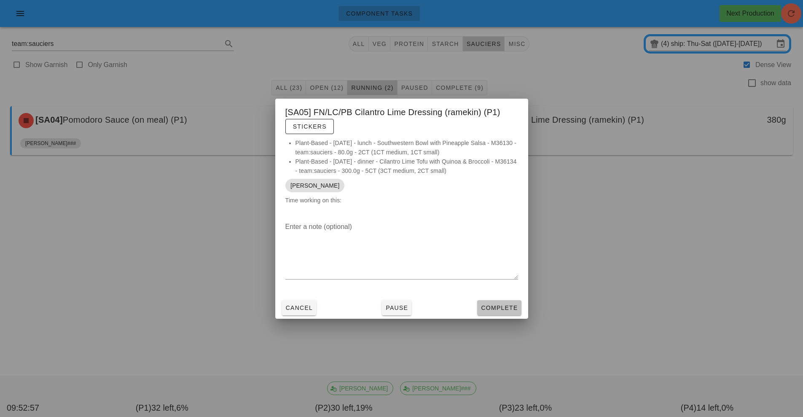
click at [498, 306] on span "Complete" at bounding box center [498, 307] width 37 height 7
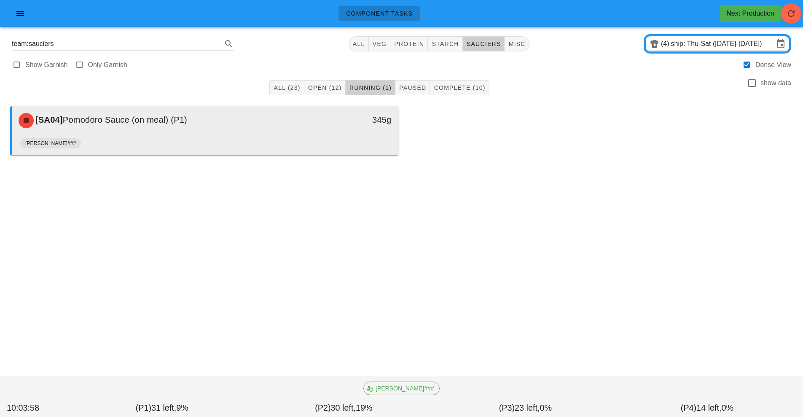
click at [277, 149] on div "[PERSON_NAME]###" at bounding box center [205, 145] width 370 height 20
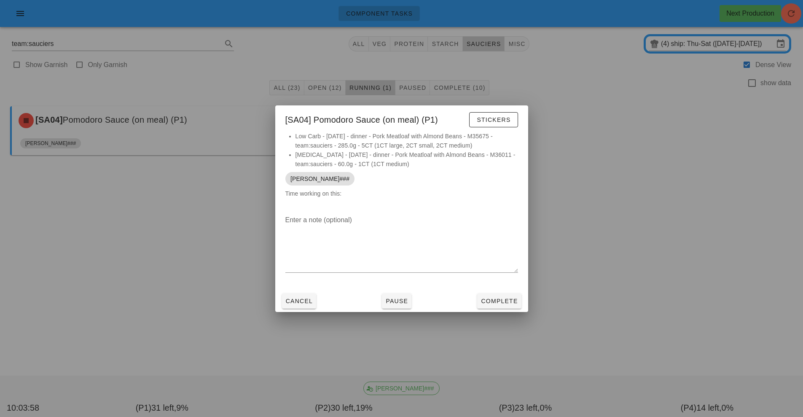
click at [316, 137] on div at bounding box center [401, 208] width 803 height 417
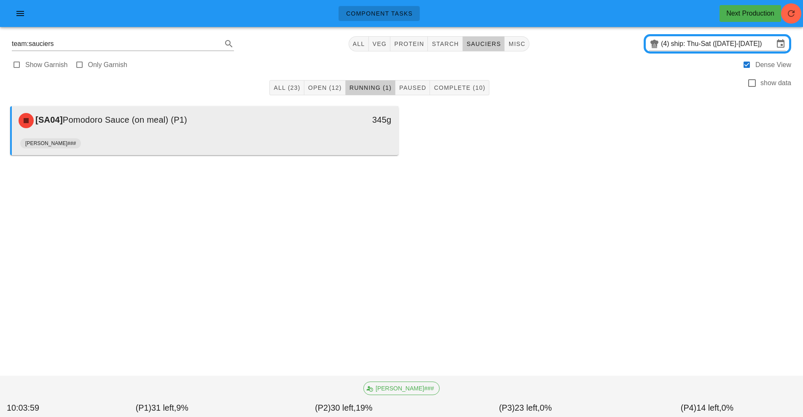
click at [328, 140] on div "[PERSON_NAME]###" at bounding box center [205, 145] width 370 height 20
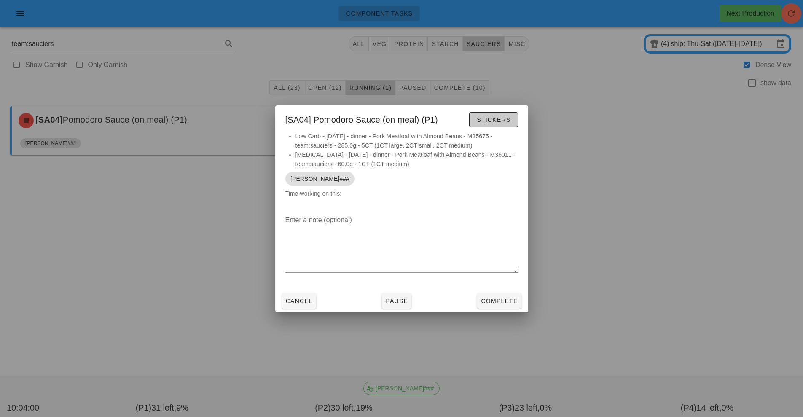
click at [496, 125] on button "Stickers" at bounding box center [493, 119] width 48 height 15
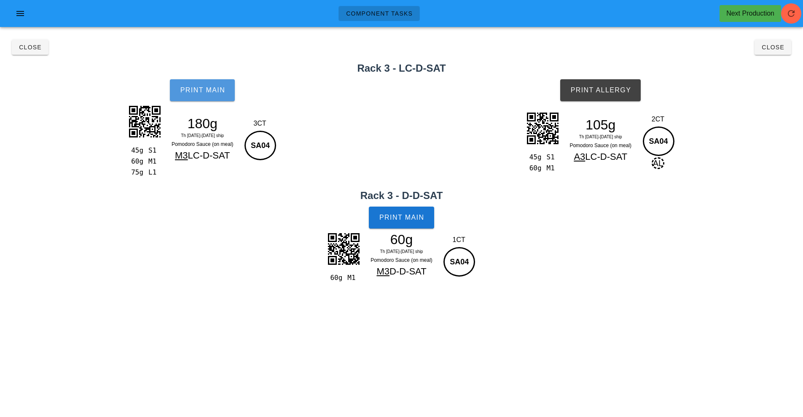
click at [209, 98] on button "Print Main" at bounding box center [202, 90] width 65 height 22
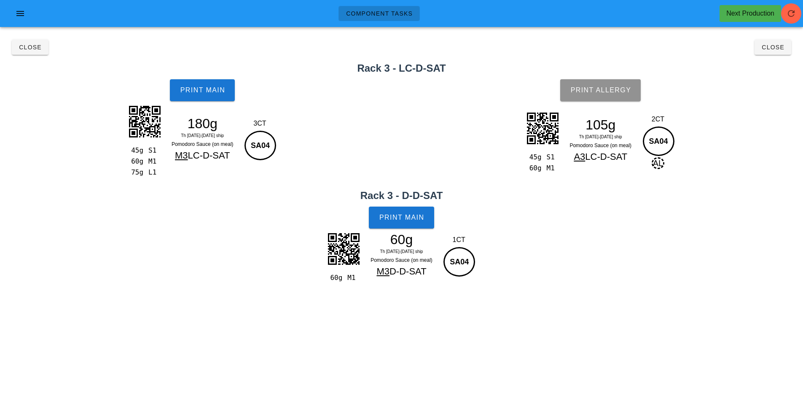
click at [602, 86] on span "Print Allergy" at bounding box center [600, 90] width 61 height 8
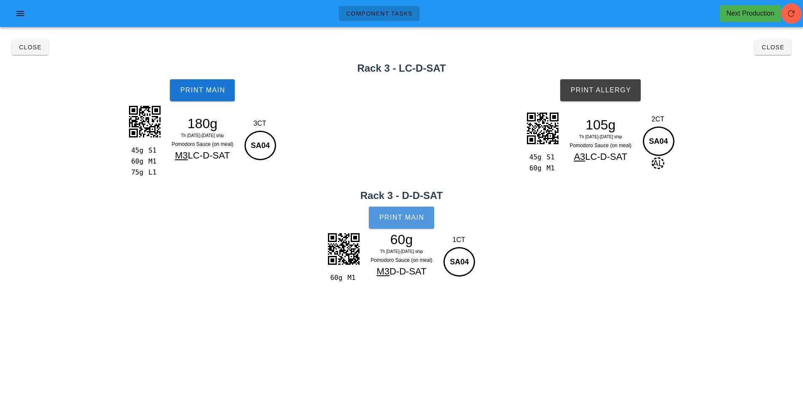
click at [395, 227] on button "Print Main" at bounding box center [401, 218] width 65 height 22
click at [26, 48] on span "Close" at bounding box center [30, 47] width 23 height 7
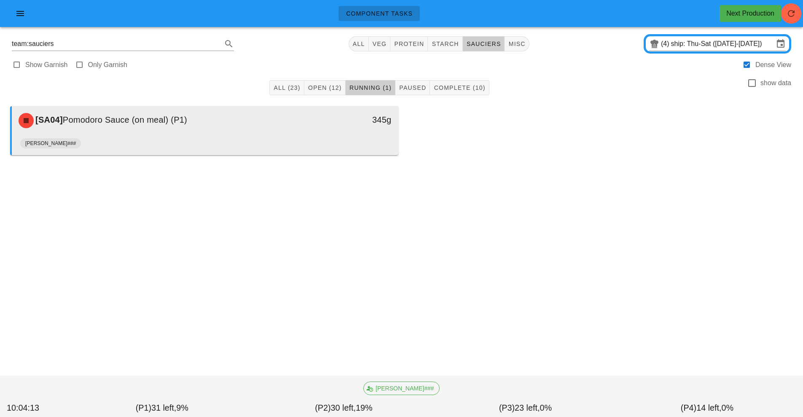
click at [253, 132] on div "[SA04] Pomodoro Sauce (on meal) (P1)" at bounding box center [156, 120] width 287 height 25
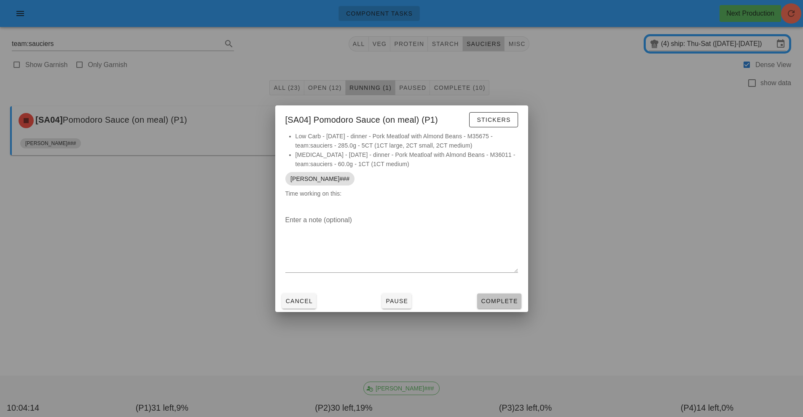
click at [494, 298] on span "Complete" at bounding box center [498, 301] width 37 height 7
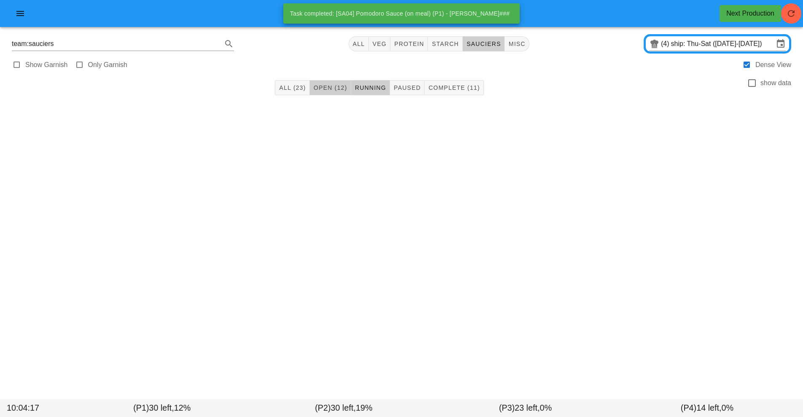
click at [325, 93] on button "Open (12)" at bounding box center [330, 87] width 41 height 15
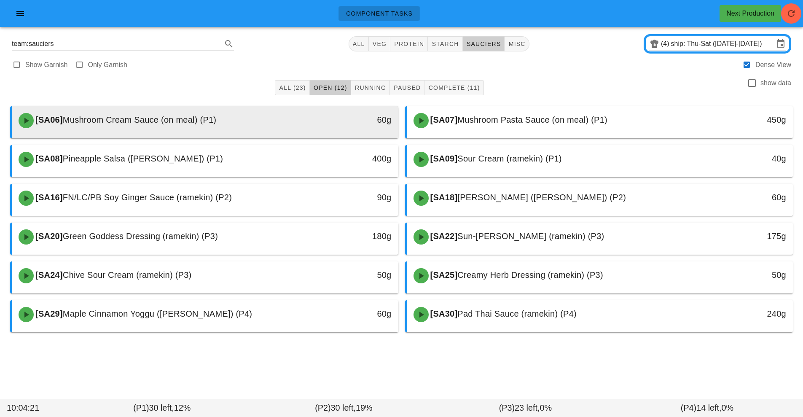
click at [283, 120] on div "[SA06] Mushroom Cream Sauce (on meal) (P1)" at bounding box center [156, 120] width 287 height 25
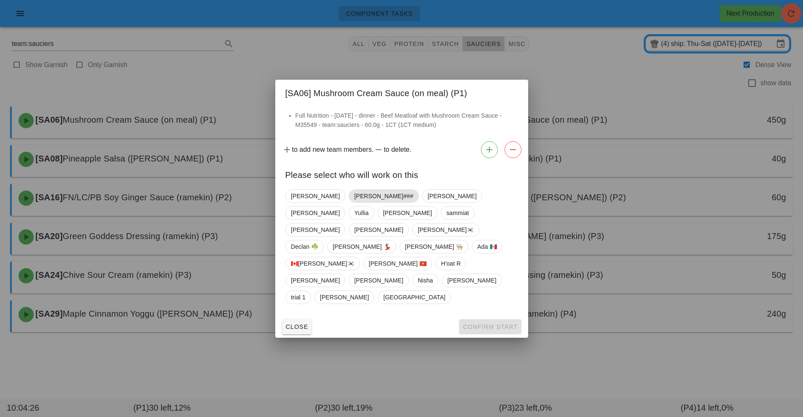
click at [354, 202] on span "[PERSON_NAME]###" at bounding box center [383, 196] width 59 height 13
click at [494, 323] on span "Confirm Start" at bounding box center [489, 326] width 55 height 7
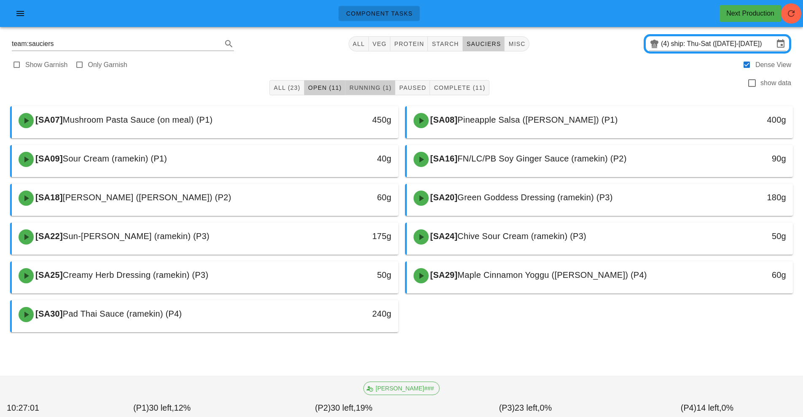
click at [371, 89] on span "Running (1)" at bounding box center [370, 87] width 43 height 7
